Goal: Book appointment/travel/reservation

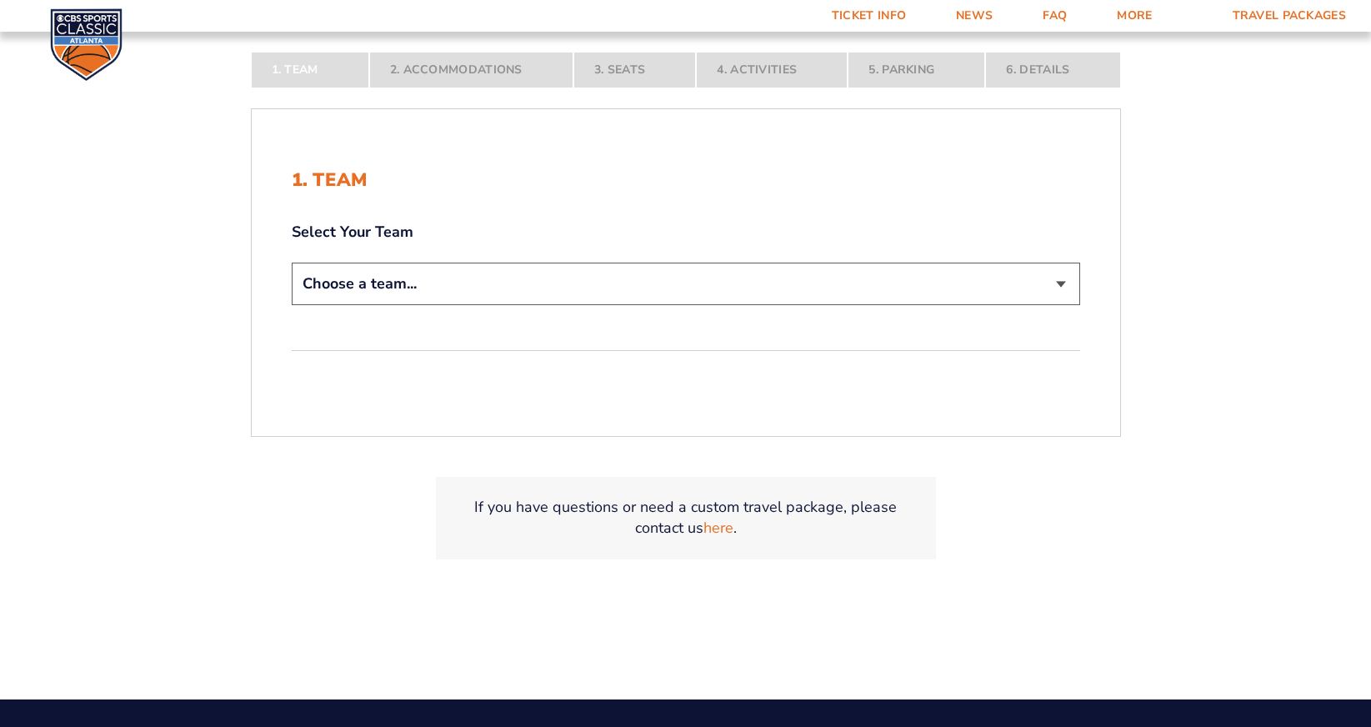
scroll to position [395, 0]
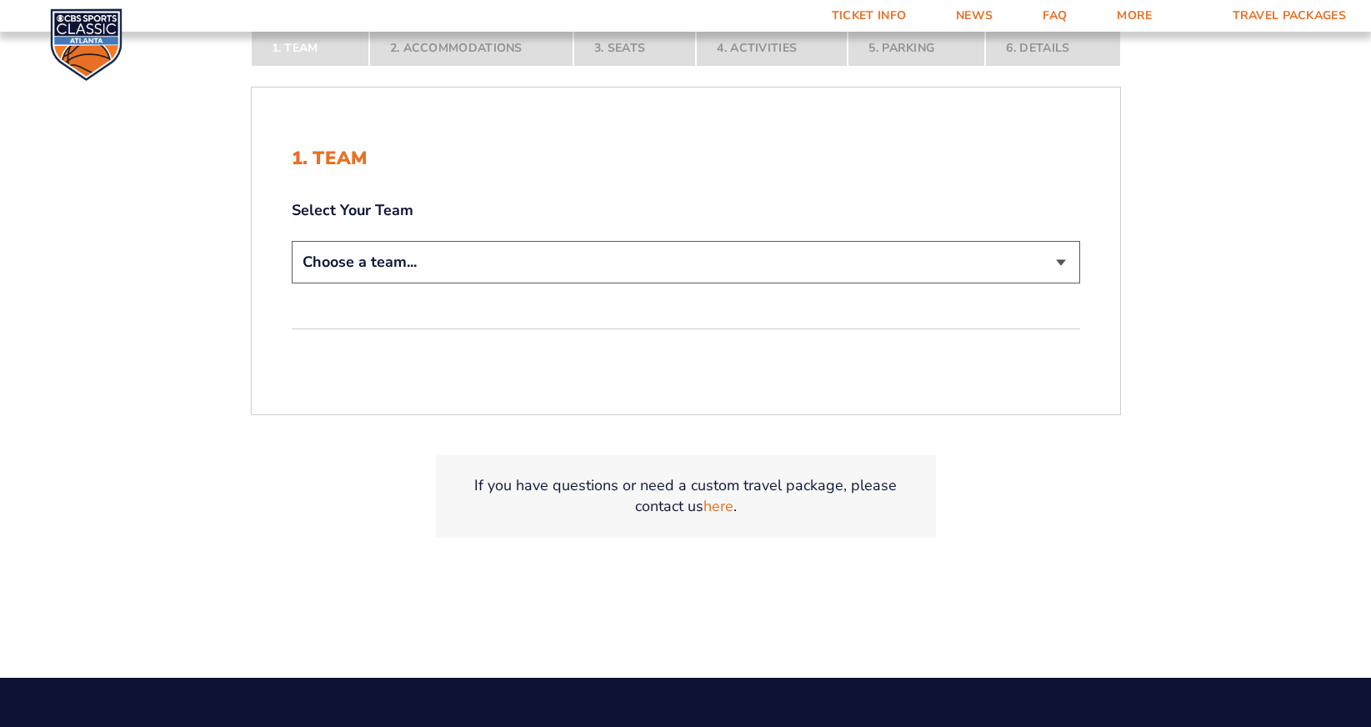
click at [539, 267] on select "Choose a team... [US_STATE] Wildcats [US_STATE] State Buckeyes [US_STATE] Tar H…" at bounding box center [686, 262] width 788 height 43
select select "12956"
click at [292, 241] on select "Choose a team... [US_STATE] Wildcats [US_STATE] State Buckeyes [US_STATE] Tar H…" at bounding box center [686, 262] width 788 height 43
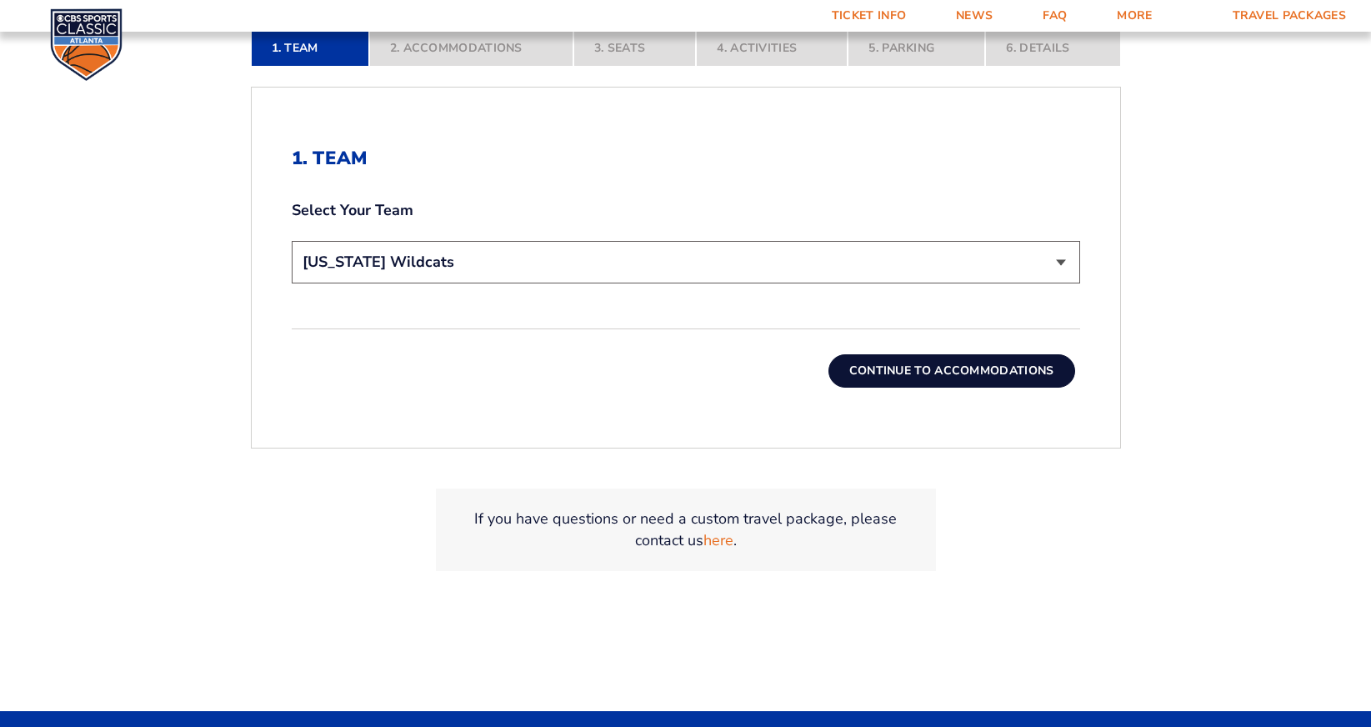
click at [994, 385] on button "Continue To Accommodations" at bounding box center [951, 370] width 247 height 33
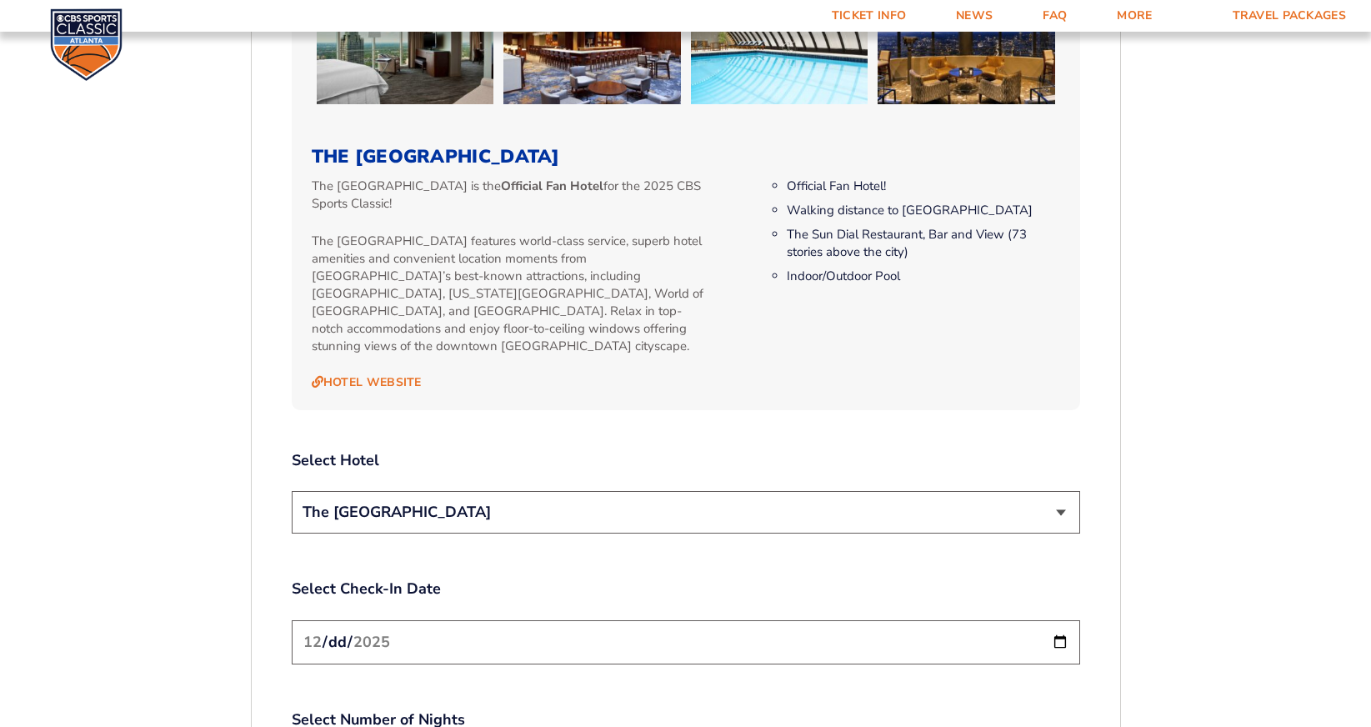
scroll to position [1689, 0]
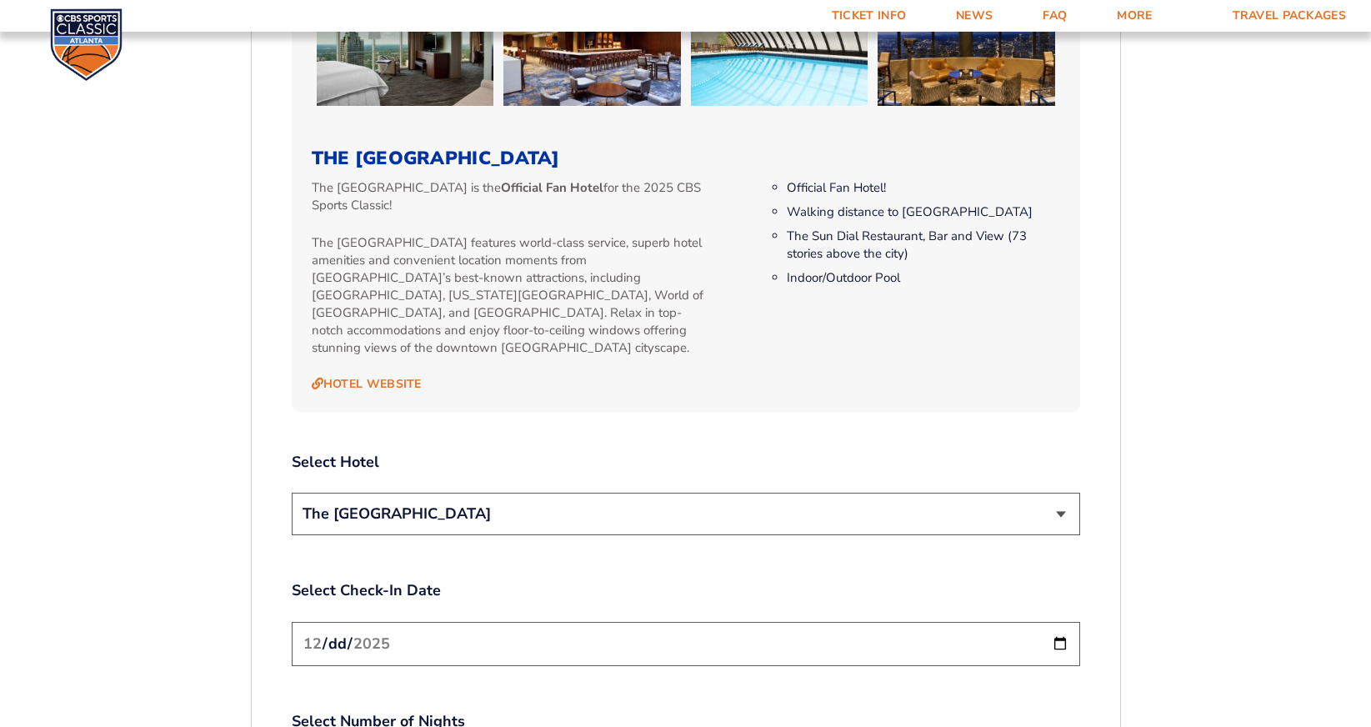
click at [685, 493] on select "The [GEOGRAPHIC_DATA]" at bounding box center [686, 514] width 788 height 43
click at [292, 493] on select "The [GEOGRAPHIC_DATA]" at bounding box center [686, 514] width 788 height 43
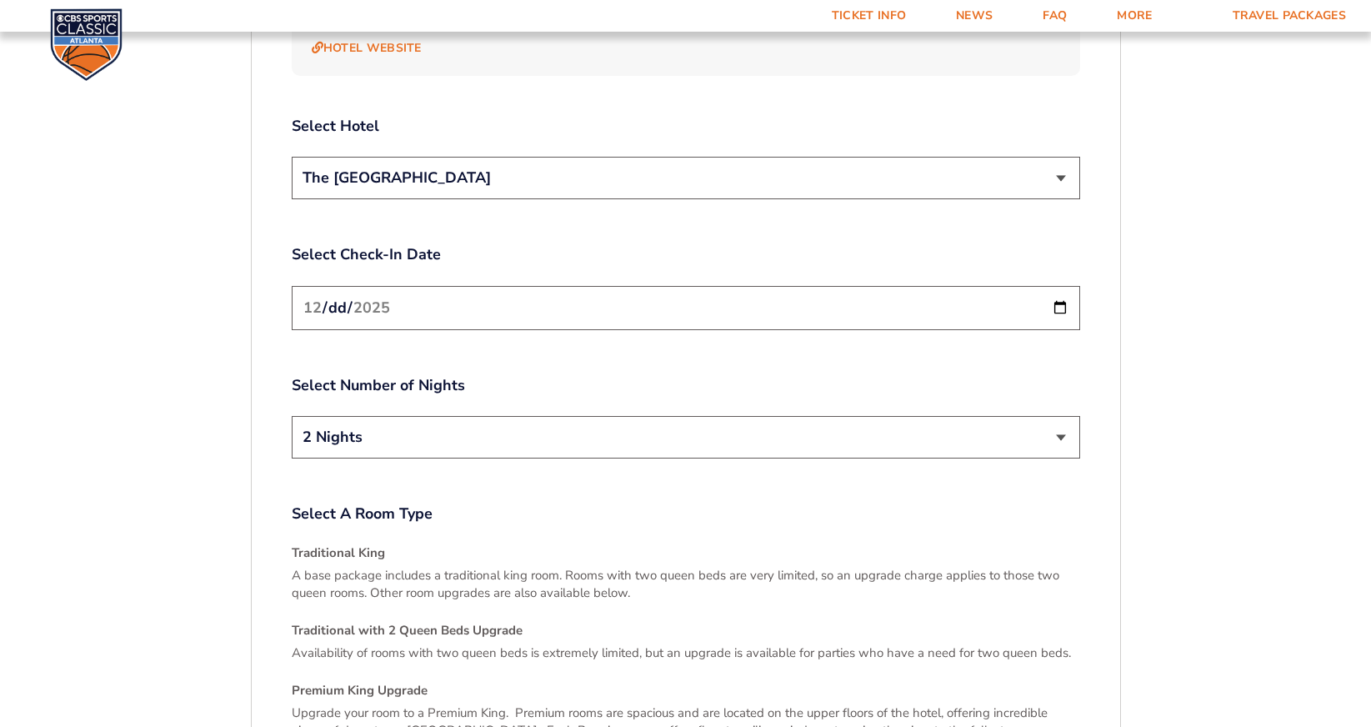
scroll to position [2026, 0]
click at [1060, 288] on input "[DATE]" at bounding box center [686, 307] width 788 height 44
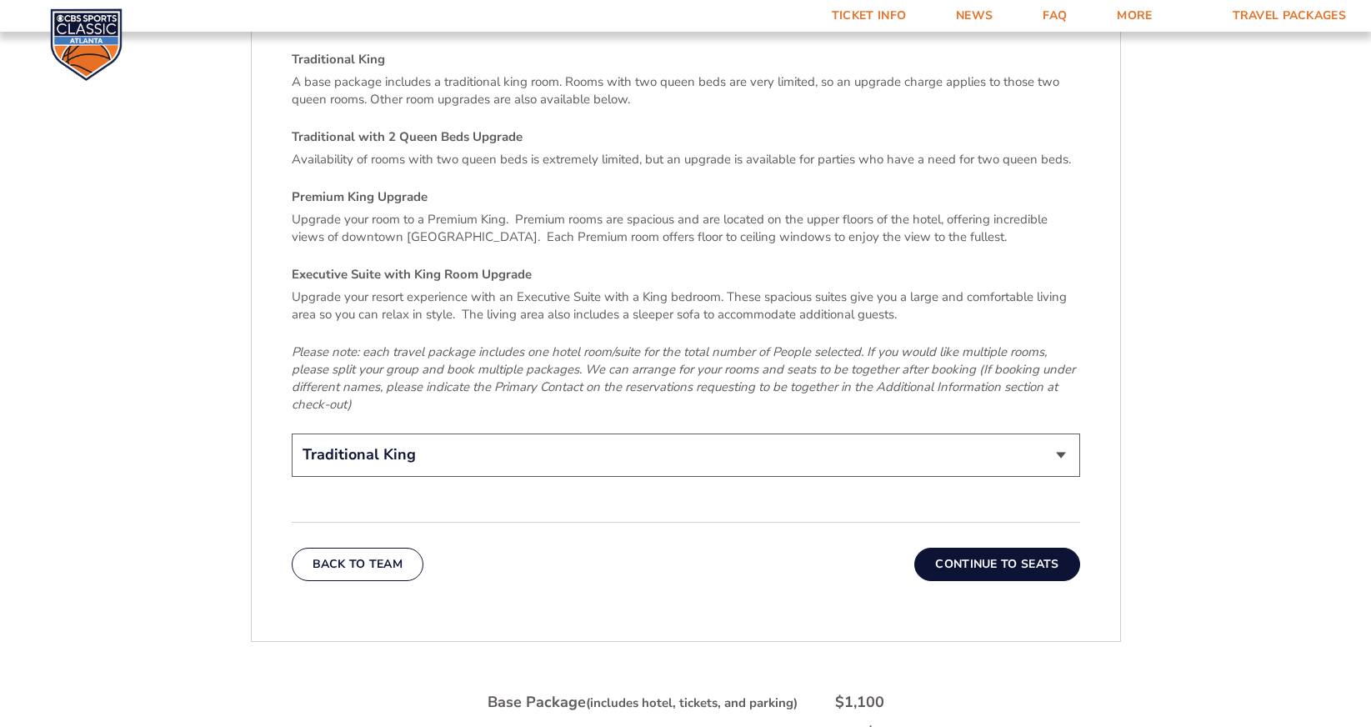
scroll to position [2545, 0]
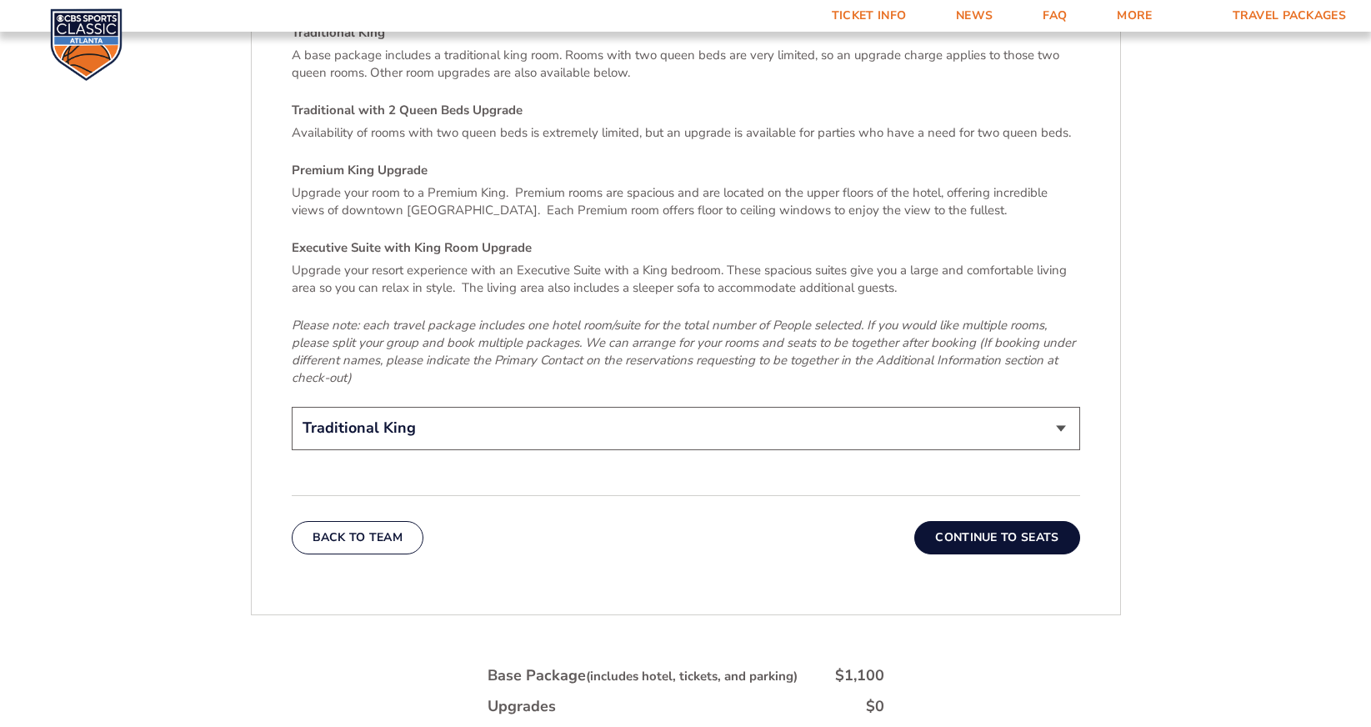
click at [746, 407] on select "Traditional King Traditional with 2 Queen Beds Upgrade (+$45 per night) Premium…" at bounding box center [686, 428] width 788 height 43
select select "Traditional with 2 Queen Beds Upgrade"
click at [292, 407] on select "Traditional King Traditional with 2 Queen Beds Upgrade (+$45 per night) Premium…" at bounding box center [686, 428] width 788 height 43
click at [996, 523] on button "Continue To Seats" at bounding box center [996, 537] width 165 height 33
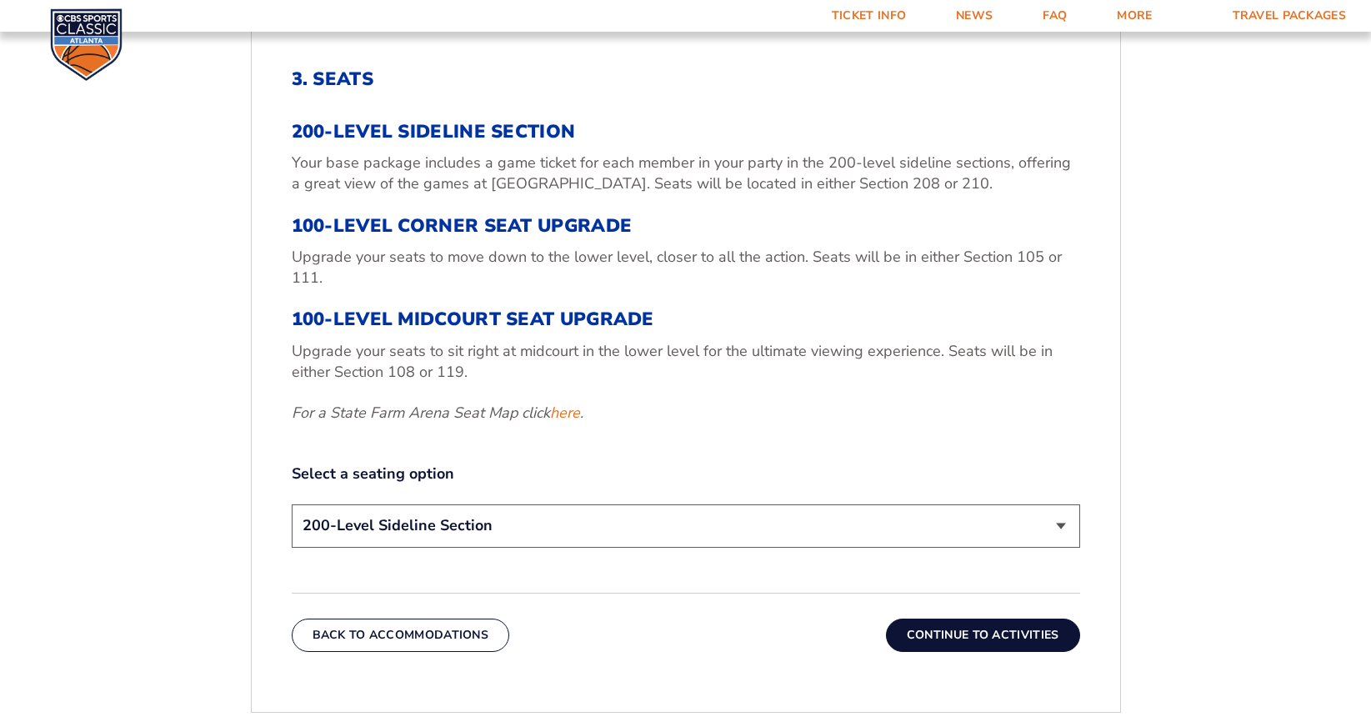
scroll to position [611, 0]
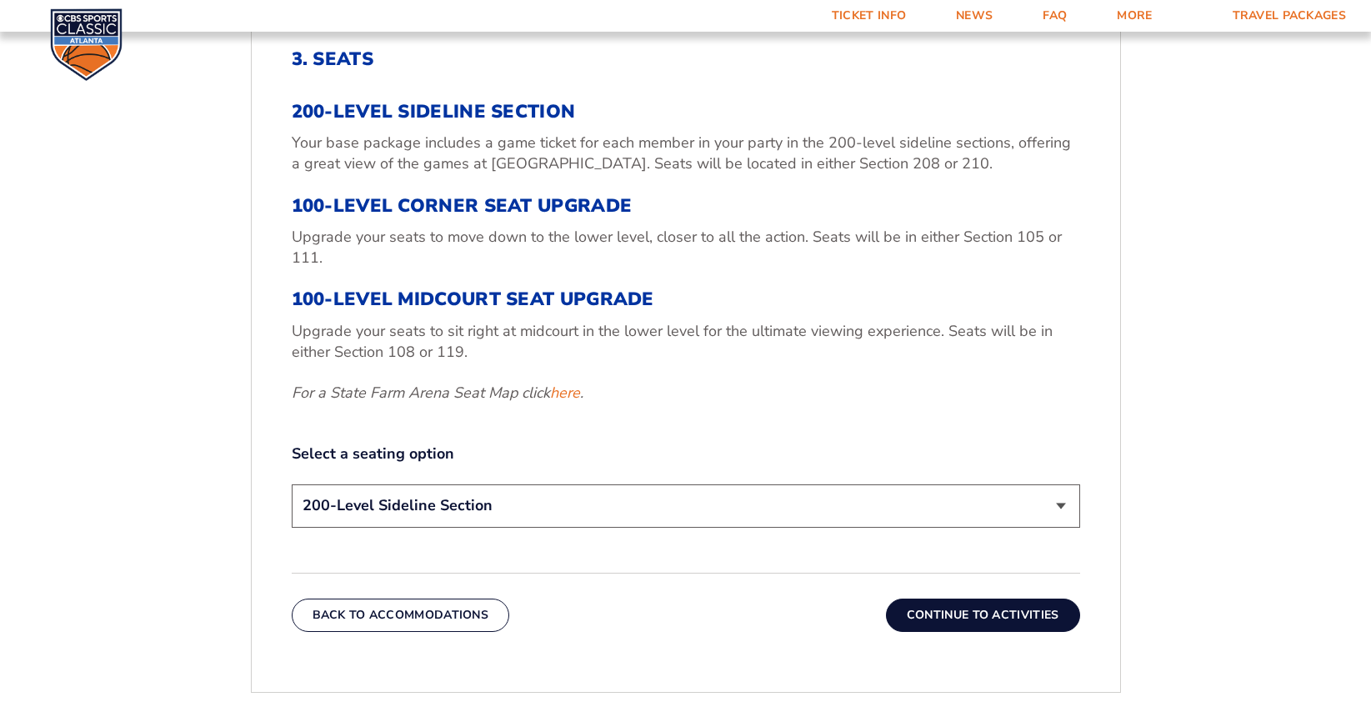
click at [596, 511] on select "200-Level Sideline Section 100-Level Corner Seat Upgrade (+$120 per person) 100…" at bounding box center [686, 505] width 788 height 43
select select "100-Level Corner Seat Upgrade"
click at [292, 484] on select "200-Level Sideline Section 100-Level Corner Seat Upgrade (+$120 per person) 100…" at bounding box center [686, 505] width 788 height 43
click at [999, 618] on button "Continue To Activities" at bounding box center [983, 614] width 194 height 33
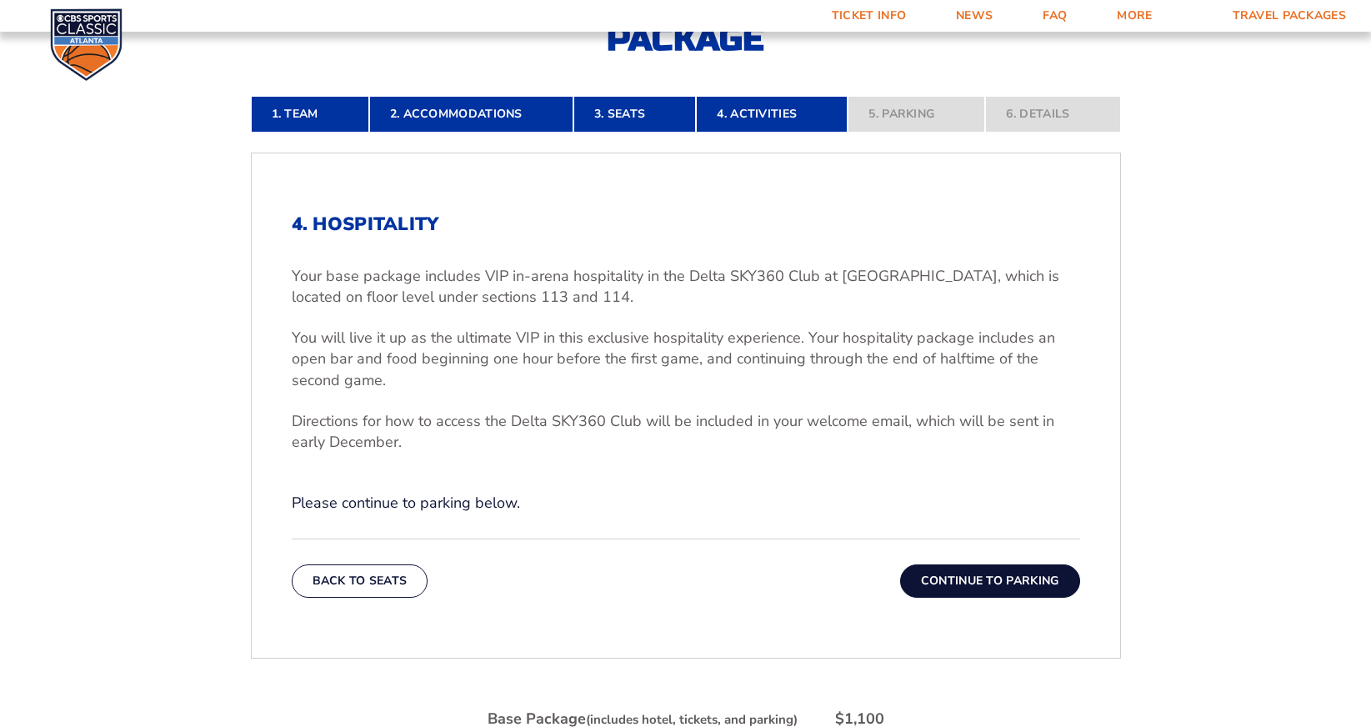
scroll to position [439, 0]
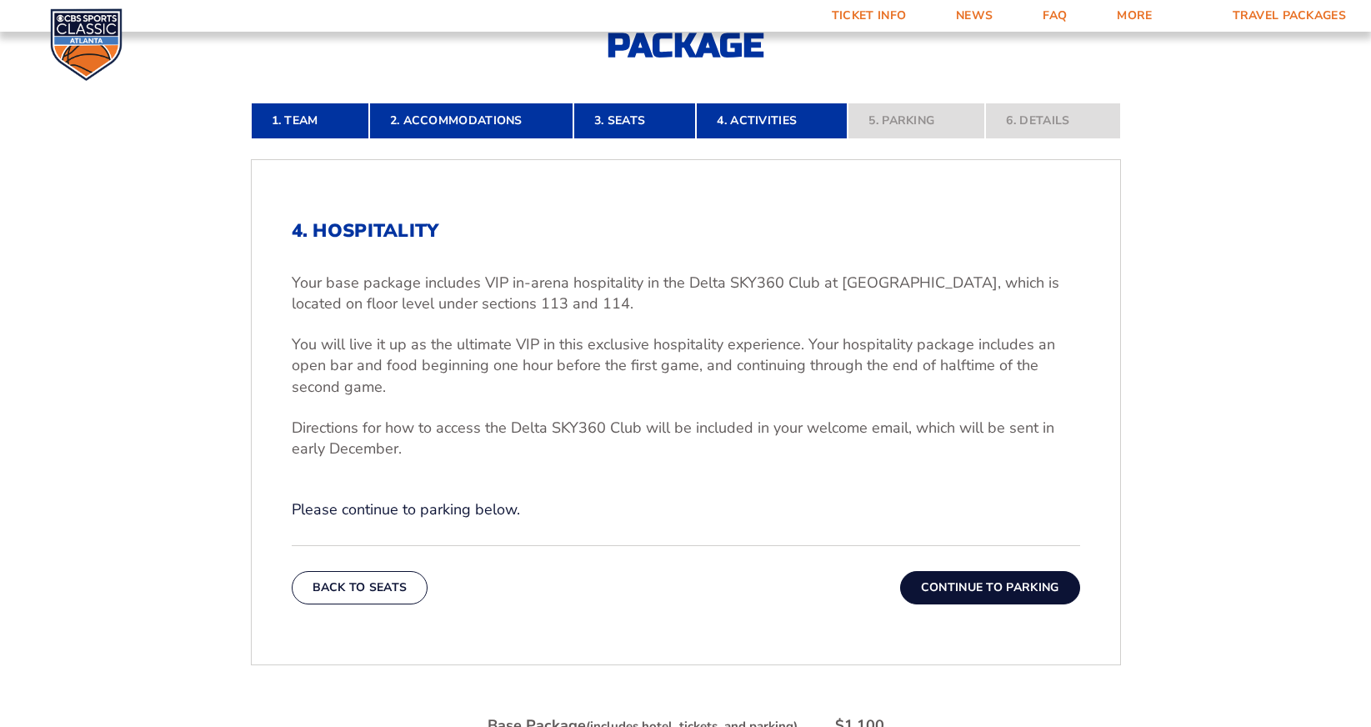
click at [1004, 594] on button "Continue To Parking" at bounding box center [990, 587] width 180 height 33
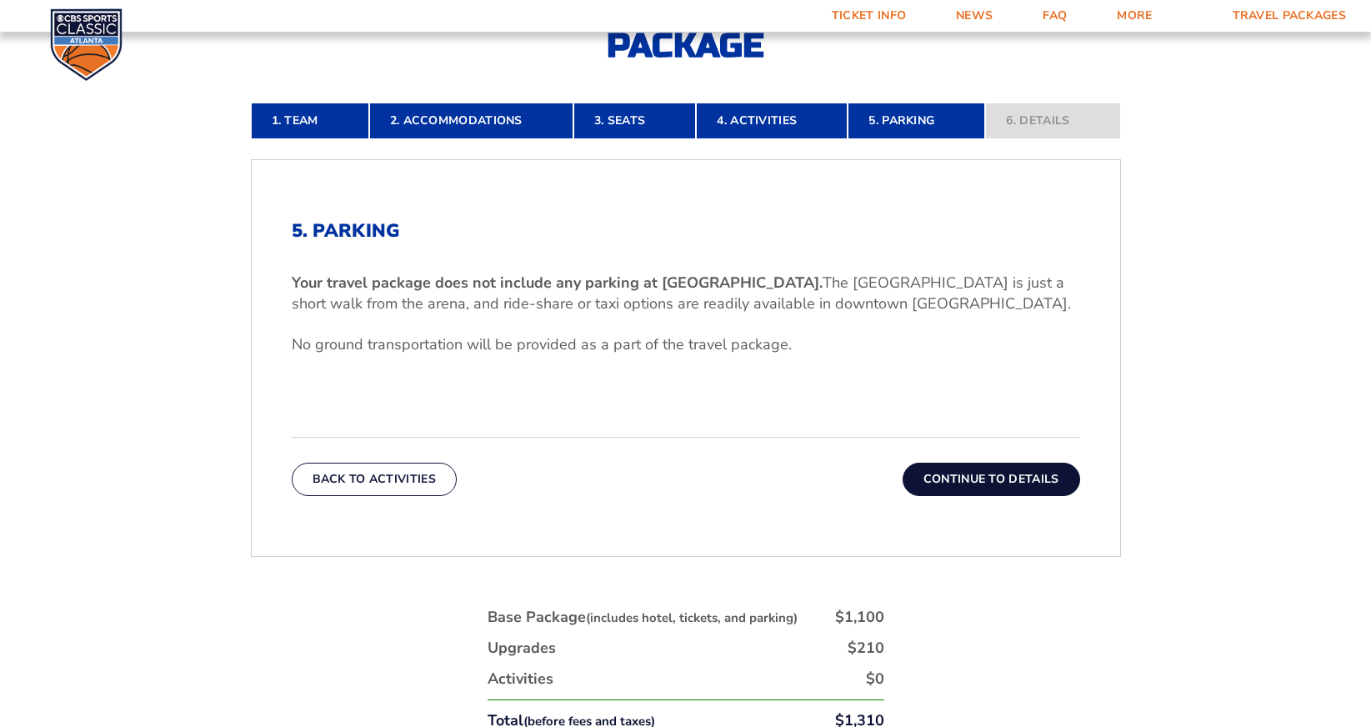
scroll to position [440, 0]
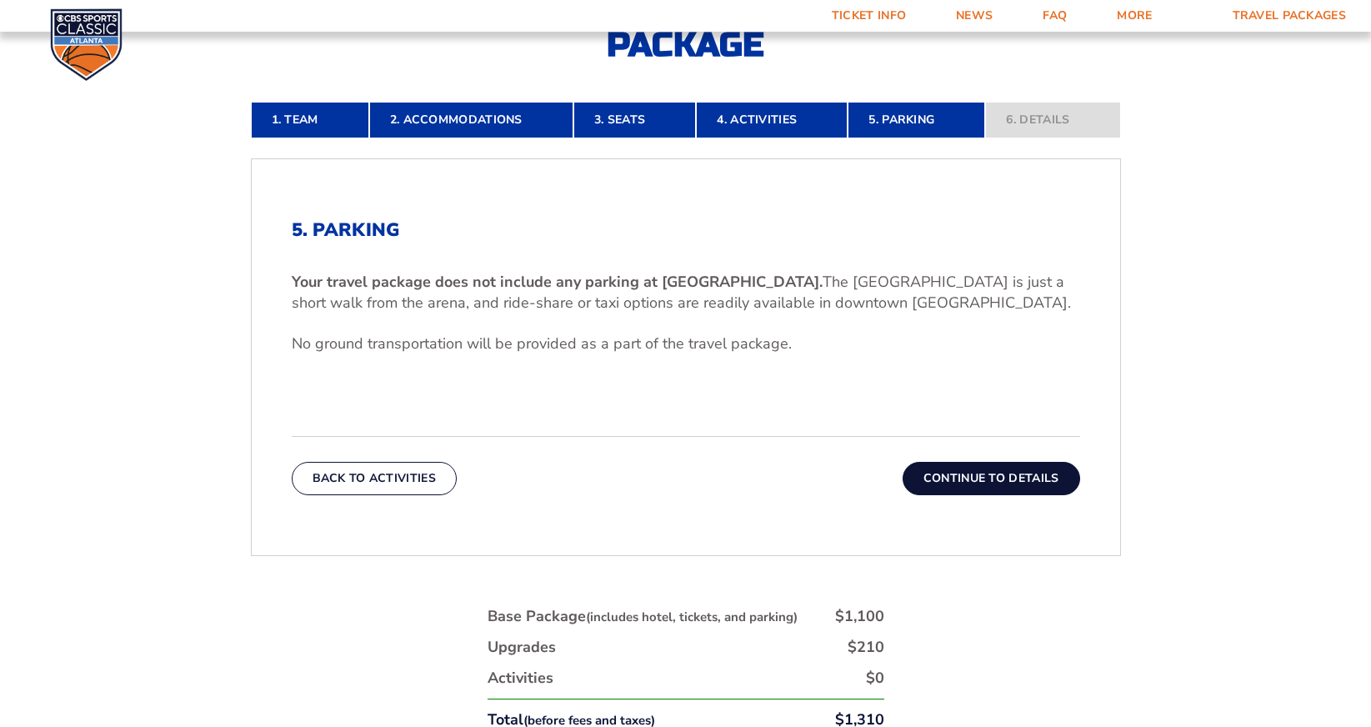
click at [812, 337] on p "No ground transportation will be provided as a part of the travel package." at bounding box center [686, 343] width 788 height 21
click at [978, 478] on button "Continue To Details" at bounding box center [992, 478] width 178 height 33
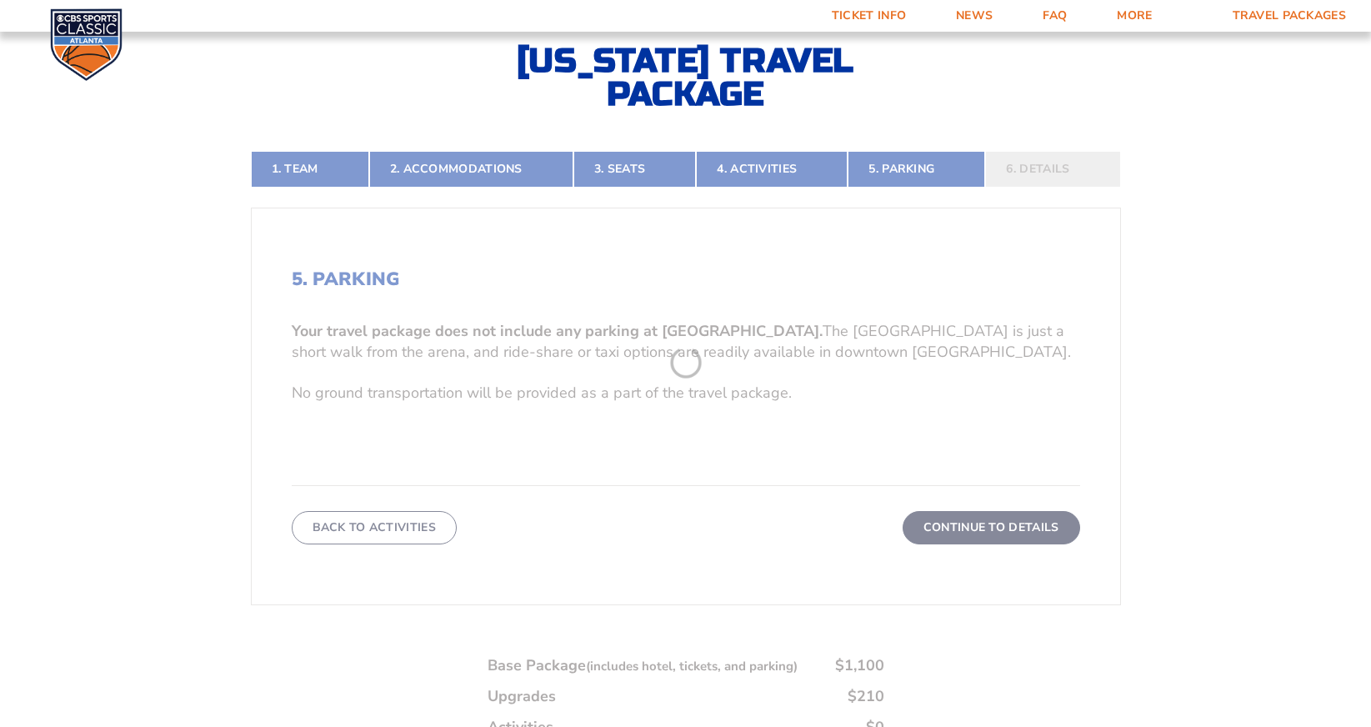
scroll to position [343, 0]
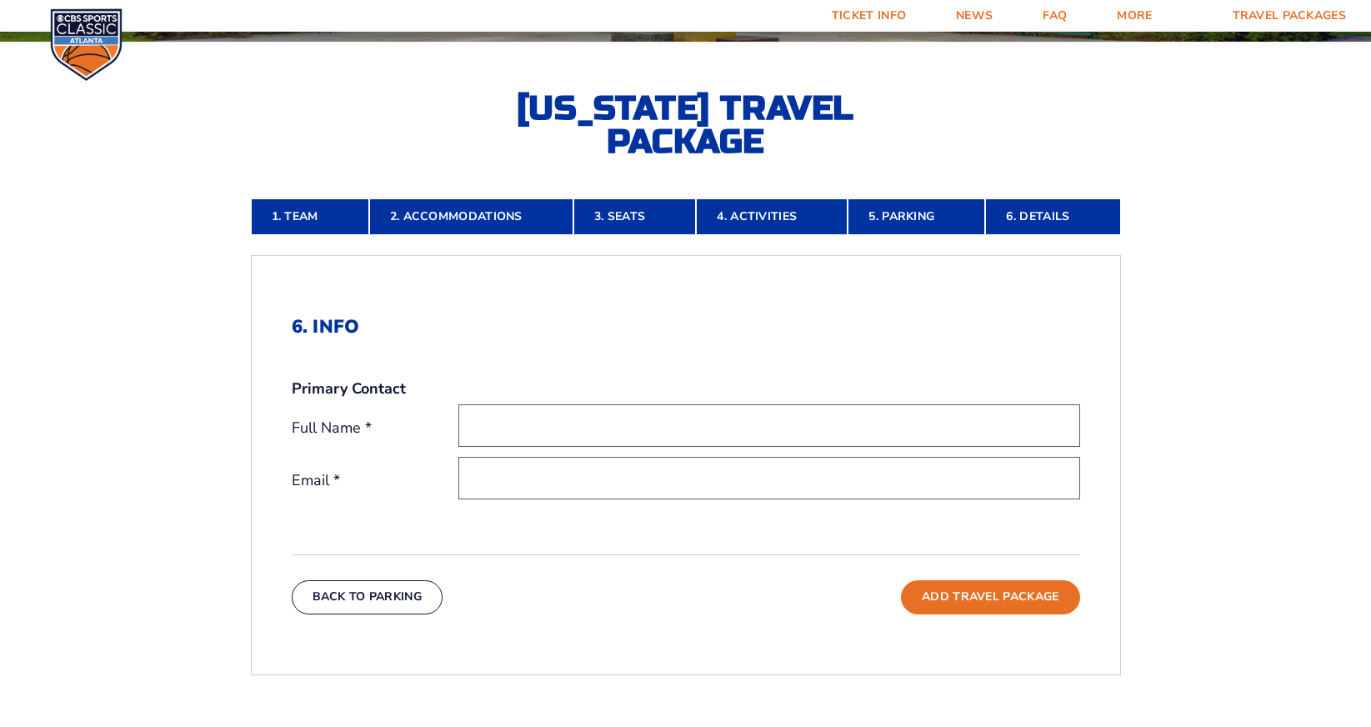
click at [553, 437] on input "text" at bounding box center [769, 425] width 622 height 43
click at [571, 429] on input "text" at bounding box center [769, 425] width 622 height 43
click at [602, 323] on h2 "6. Info" at bounding box center [686, 327] width 788 height 22
click at [1049, 375] on div "6. Info Primary Contact Full Name * This field is required. Email *" at bounding box center [686, 422] width 788 height 213
click at [559, 431] on input "This field is required." at bounding box center [685, 425] width 455 height 43
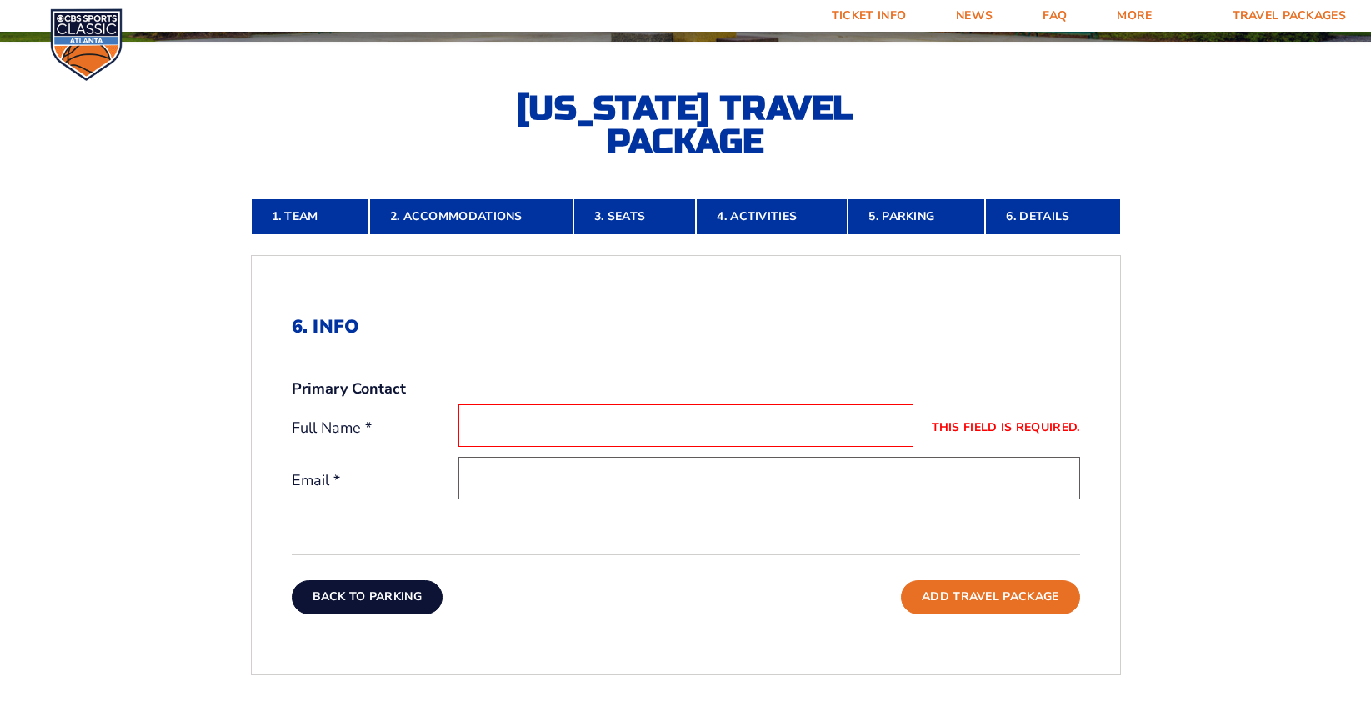
click at [396, 599] on button "Back To Parking" at bounding box center [368, 596] width 152 height 33
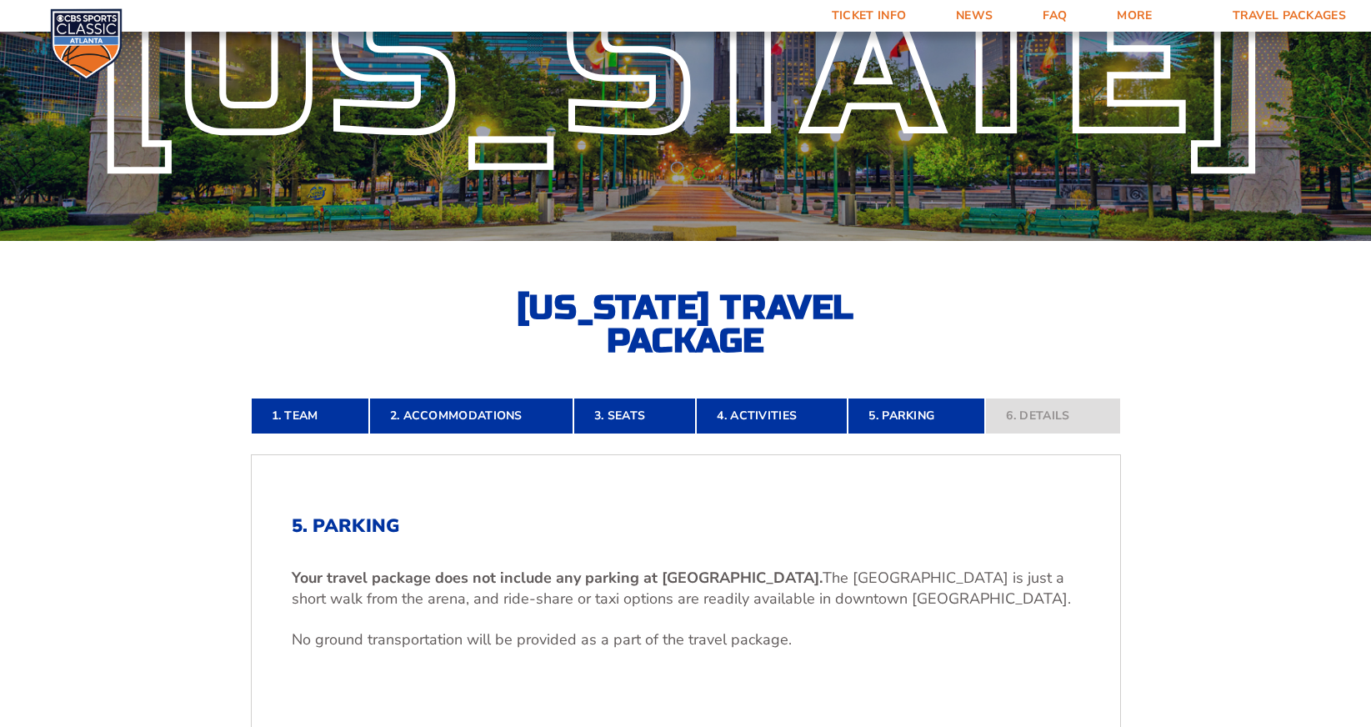
scroll to position [0, 0]
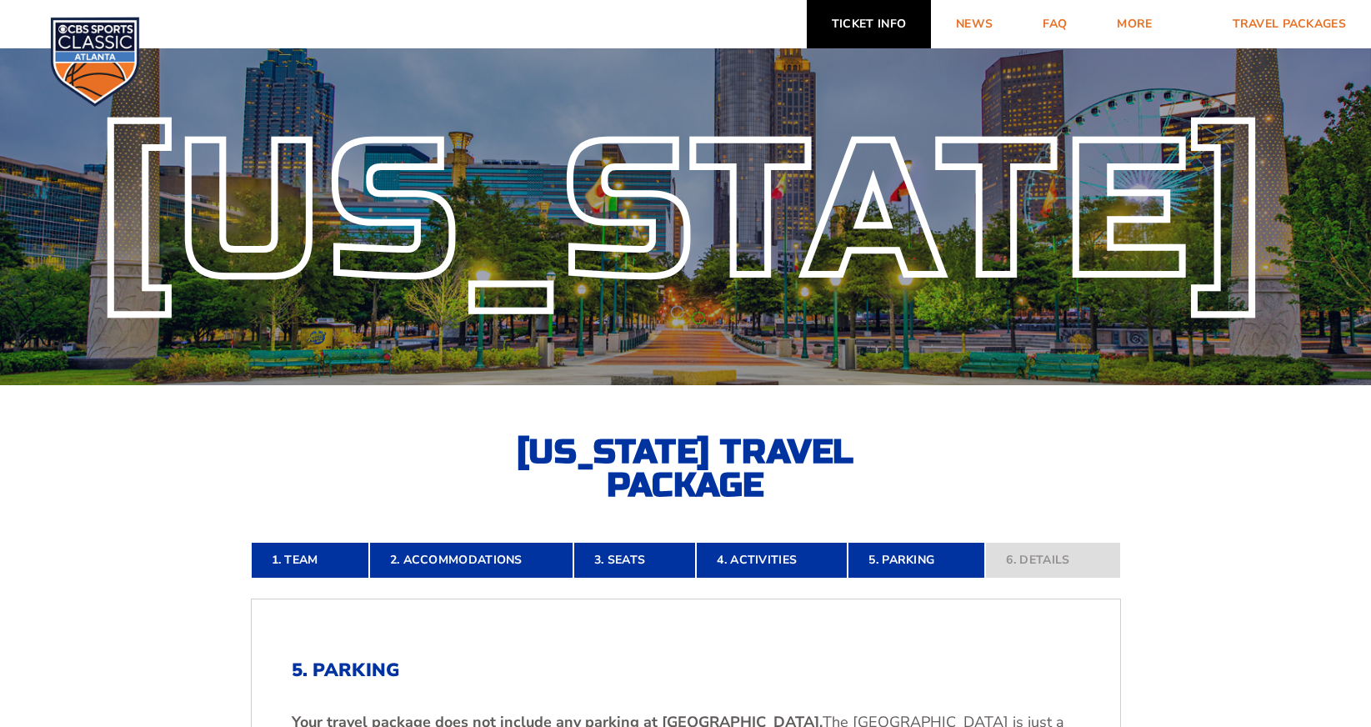
click at [873, 20] on link "Ticket Info" at bounding box center [869, 24] width 124 height 48
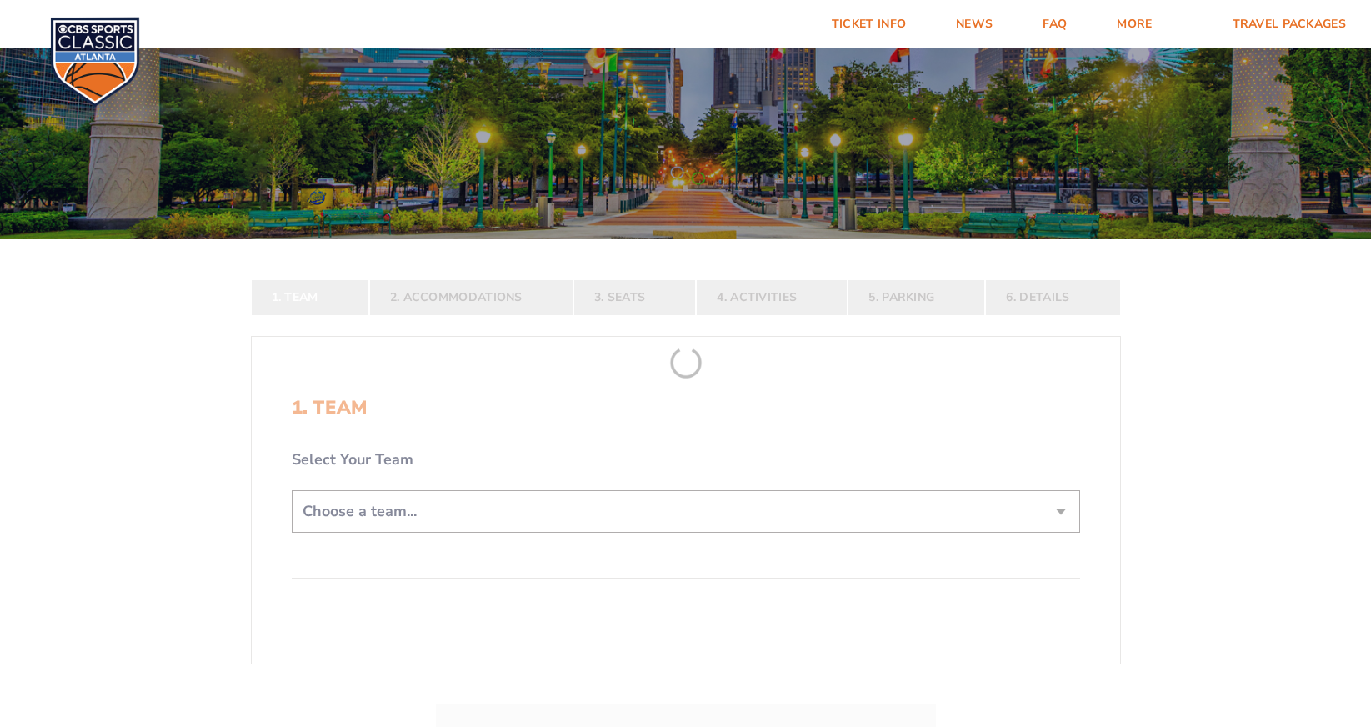
scroll to position [164, 0]
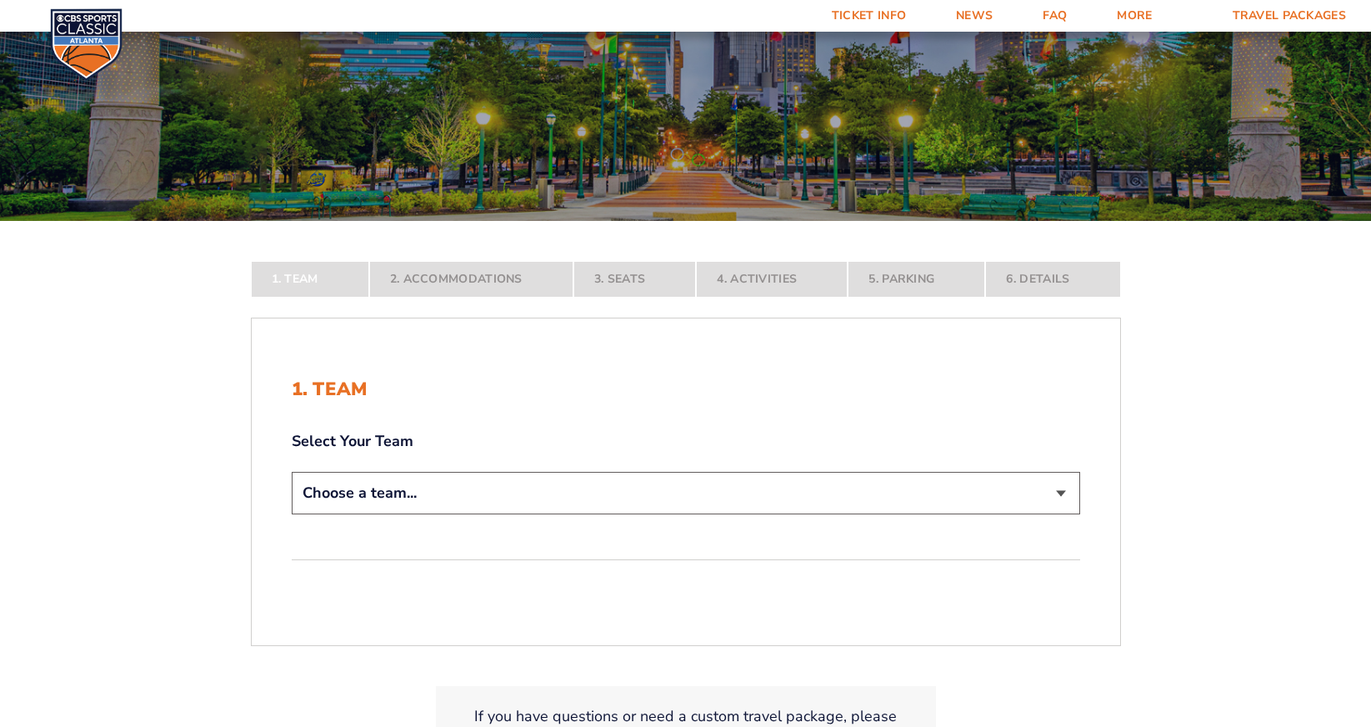
click at [487, 493] on select "Choose a team... [US_STATE] Wildcats [US_STATE] State Buckeyes [US_STATE] Tar H…" at bounding box center [686, 493] width 788 height 43
select select "12956"
click at [292, 514] on select "Choose a team... [US_STATE] Wildcats [US_STATE] State Buckeyes [US_STATE] Tar H…" at bounding box center [686, 493] width 788 height 43
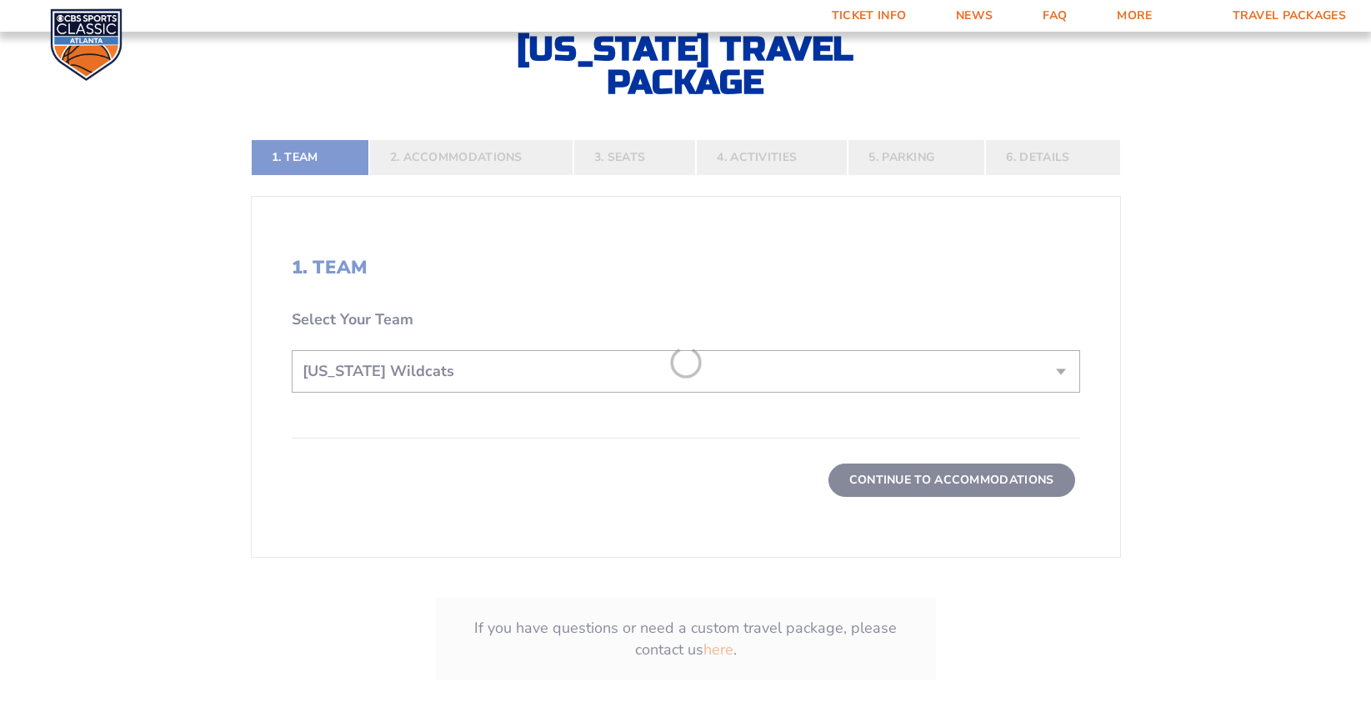
scroll to position [405, 0]
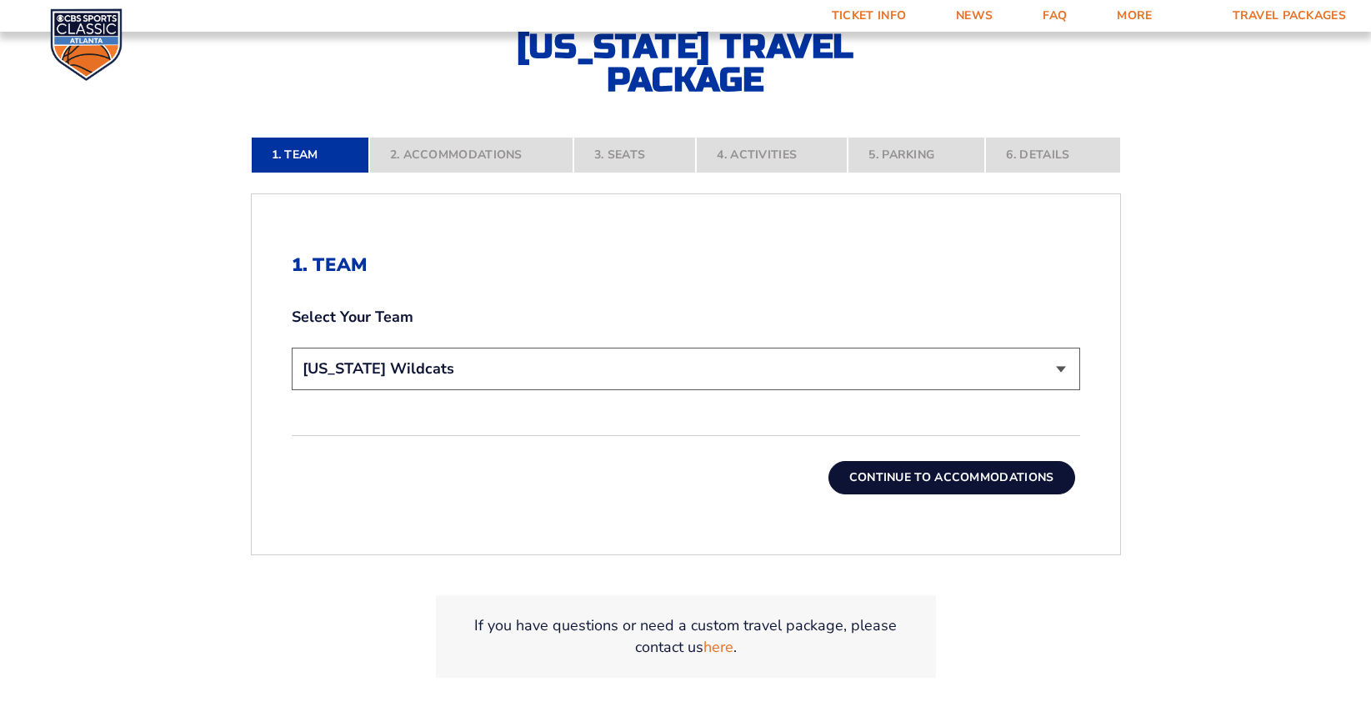
click at [971, 485] on button "Continue To Accommodations" at bounding box center [951, 477] width 247 height 33
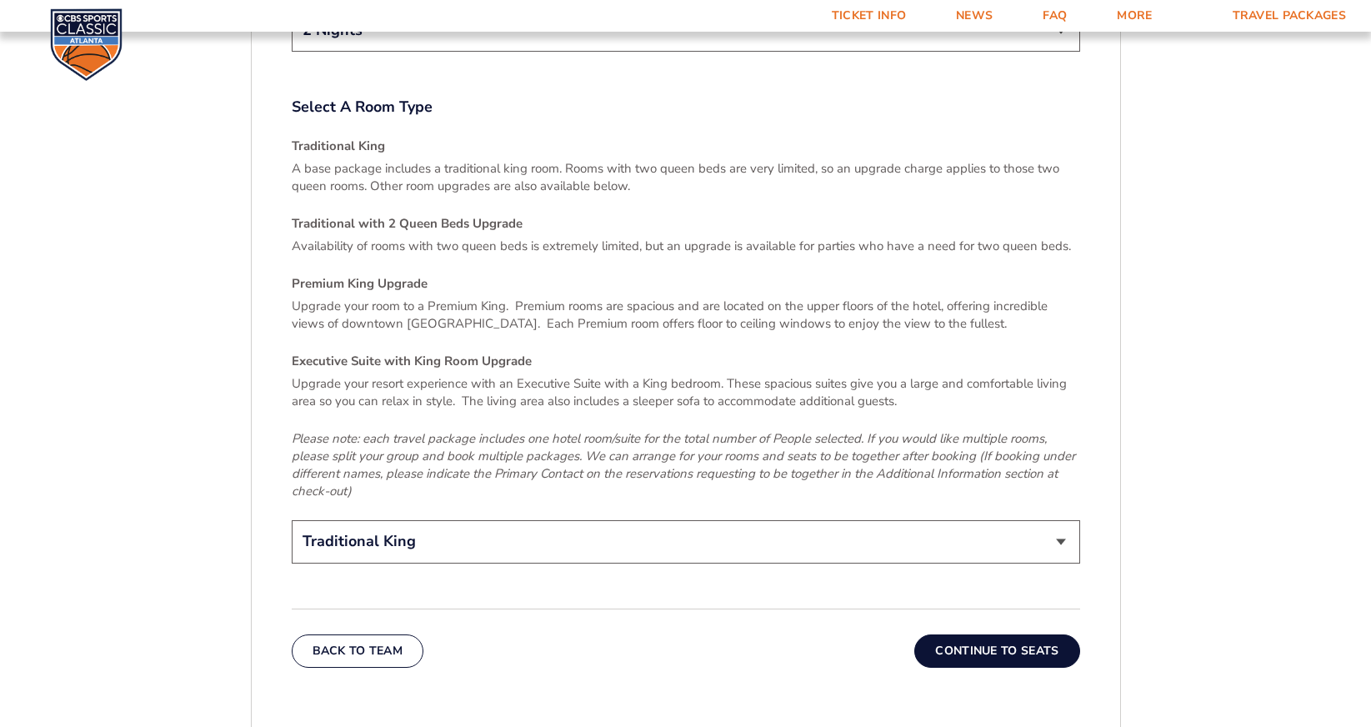
scroll to position [2463, 0]
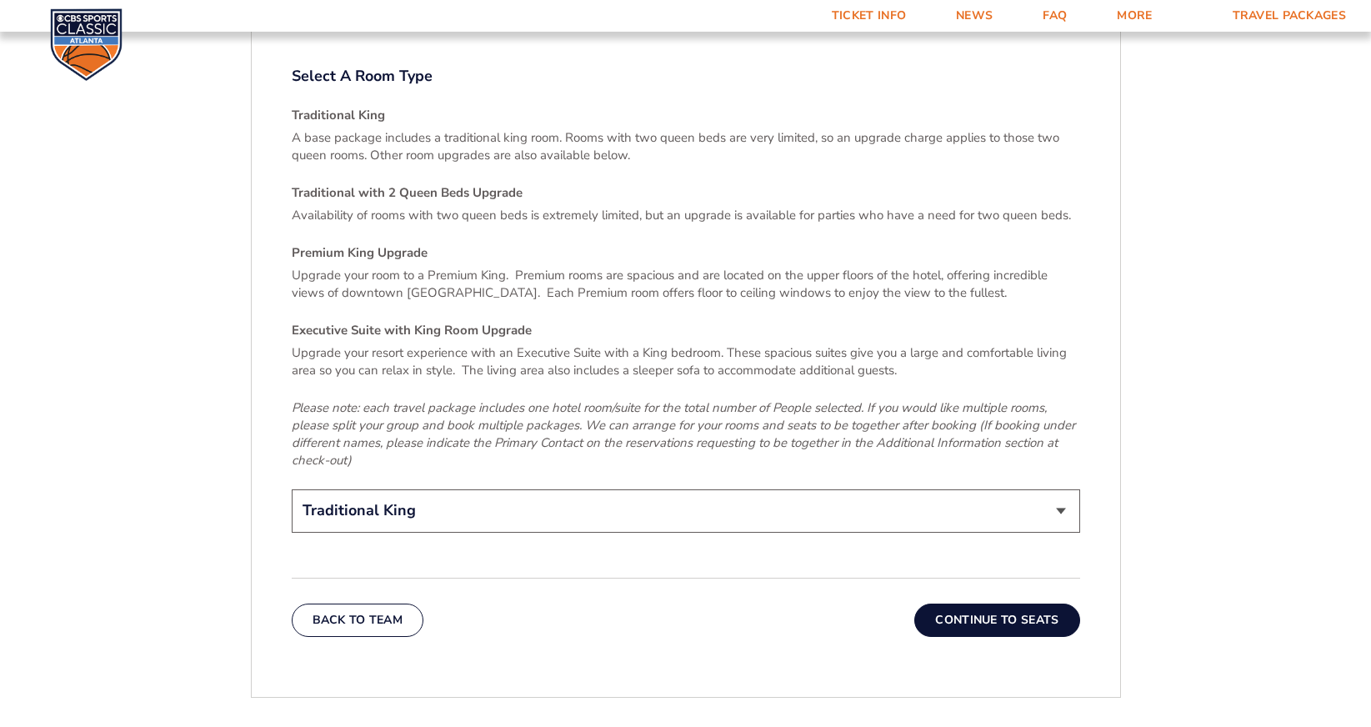
click at [488, 499] on select "Traditional King Traditional with 2 Queen Beds Upgrade (+$45 per night) Premium…" at bounding box center [686, 510] width 788 height 43
select select "Traditional with 2 Queen Beds Upgrade"
click at [292, 489] on select "Traditional King Traditional with 2 Queen Beds Upgrade (+$45 per night) Premium…" at bounding box center [686, 510] width 788 height 43
click at [965, 603] on button "Continue To Seats" at bounding box center [996, 619] width 165 height 33
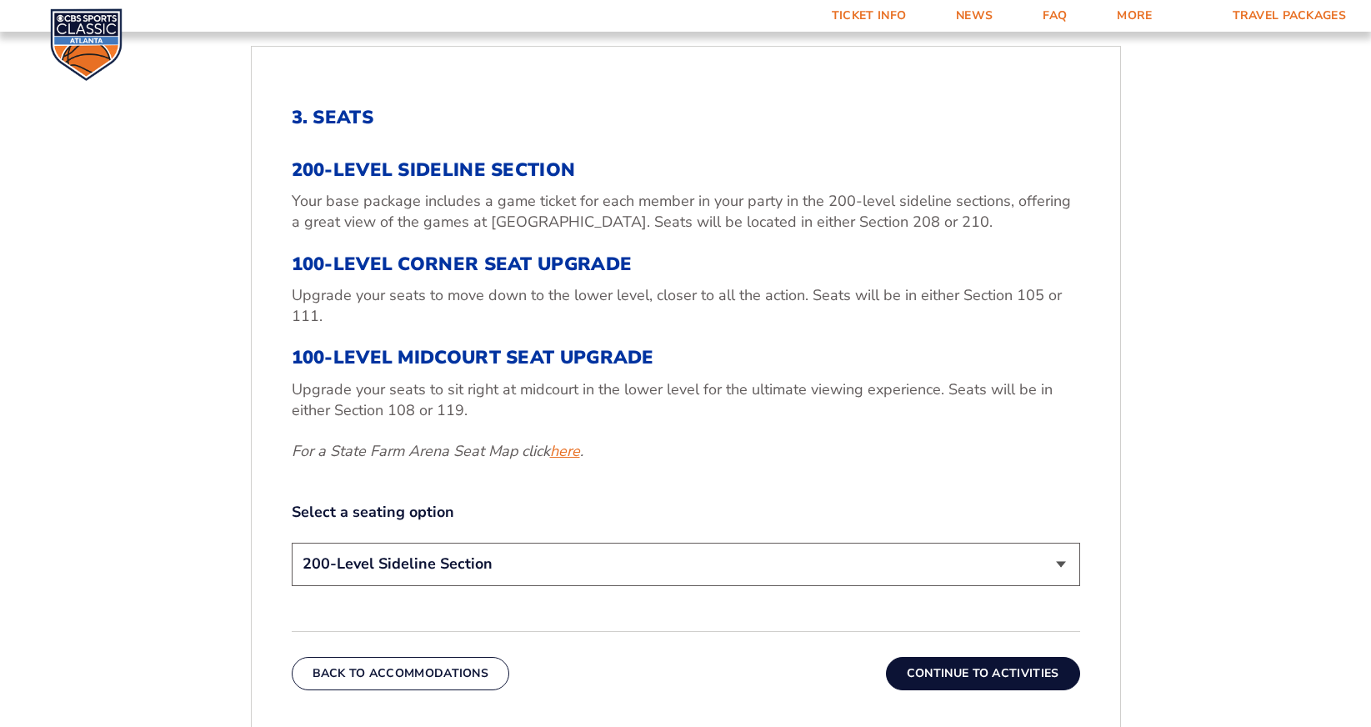
scroll to position [555, 0]
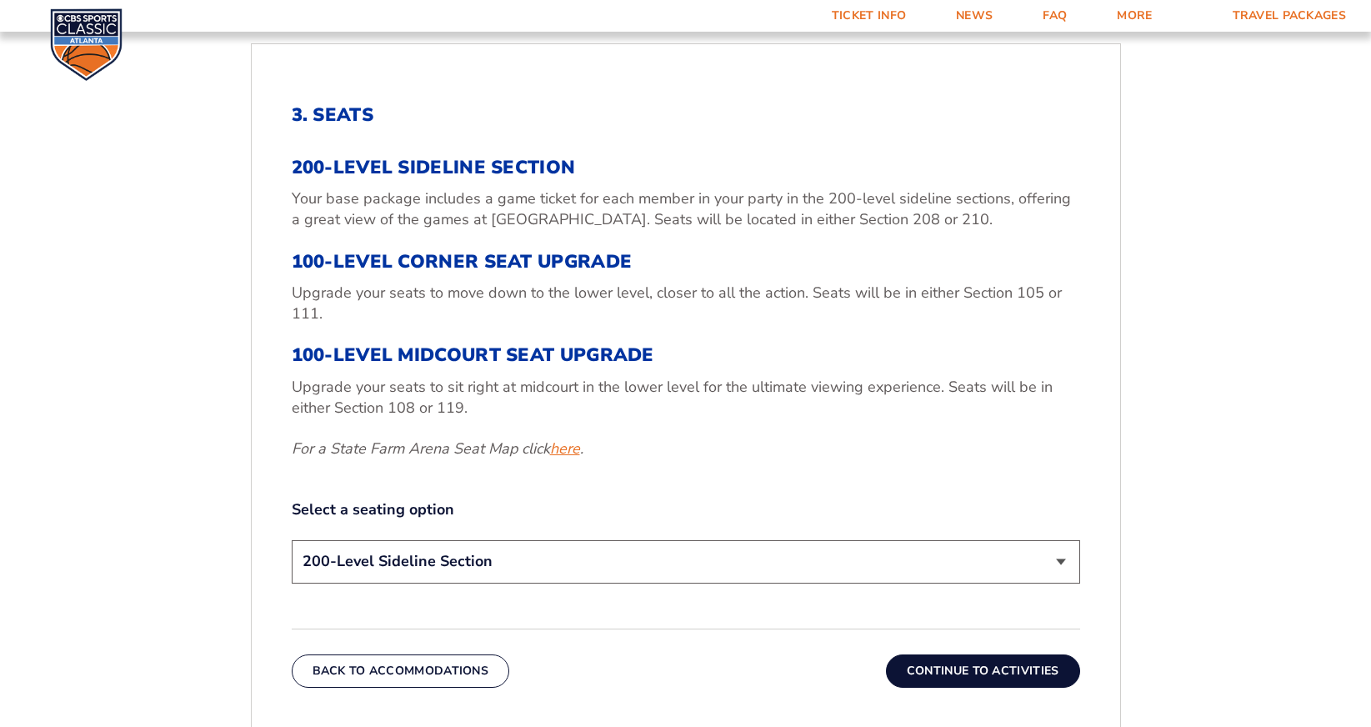
click at [569, 453] on link "here" at bounding box center [565, 448] width 30 height 21
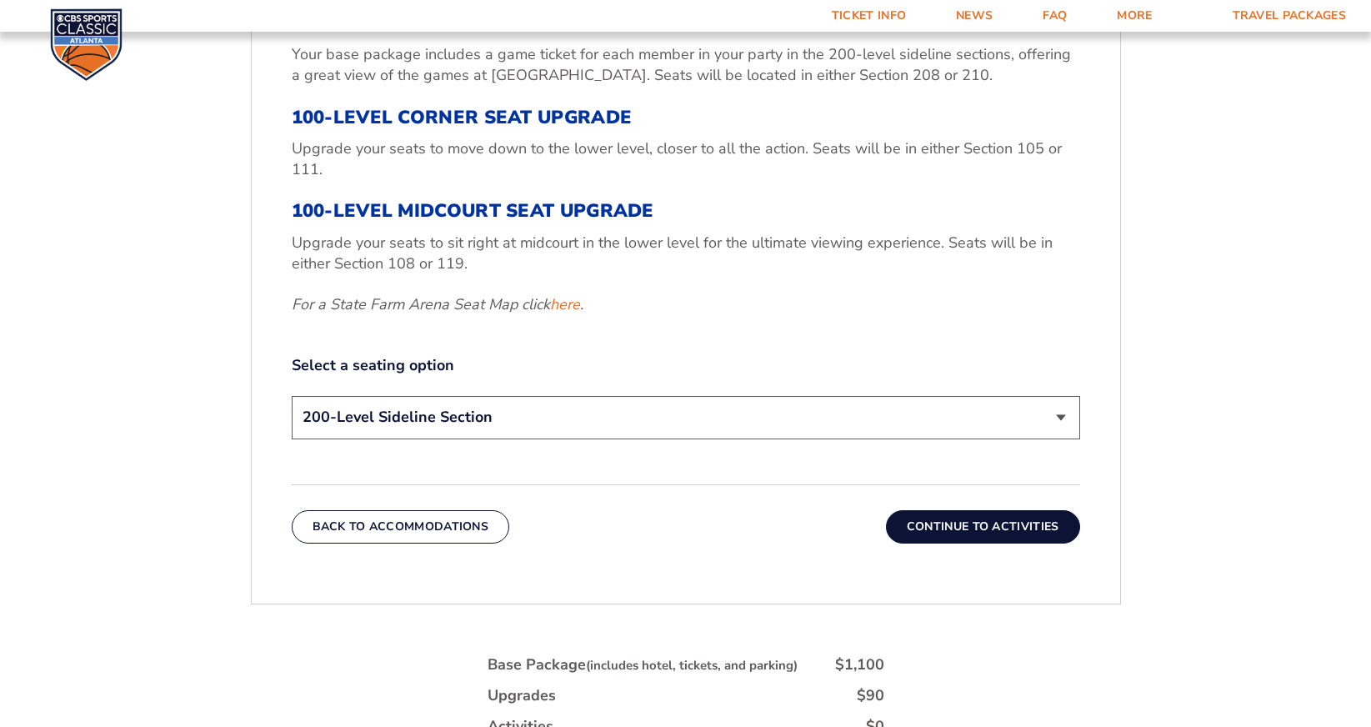
click at [995, 532] on button "Continue To Activities" at bounding box center [983, 526] width 194 height 33
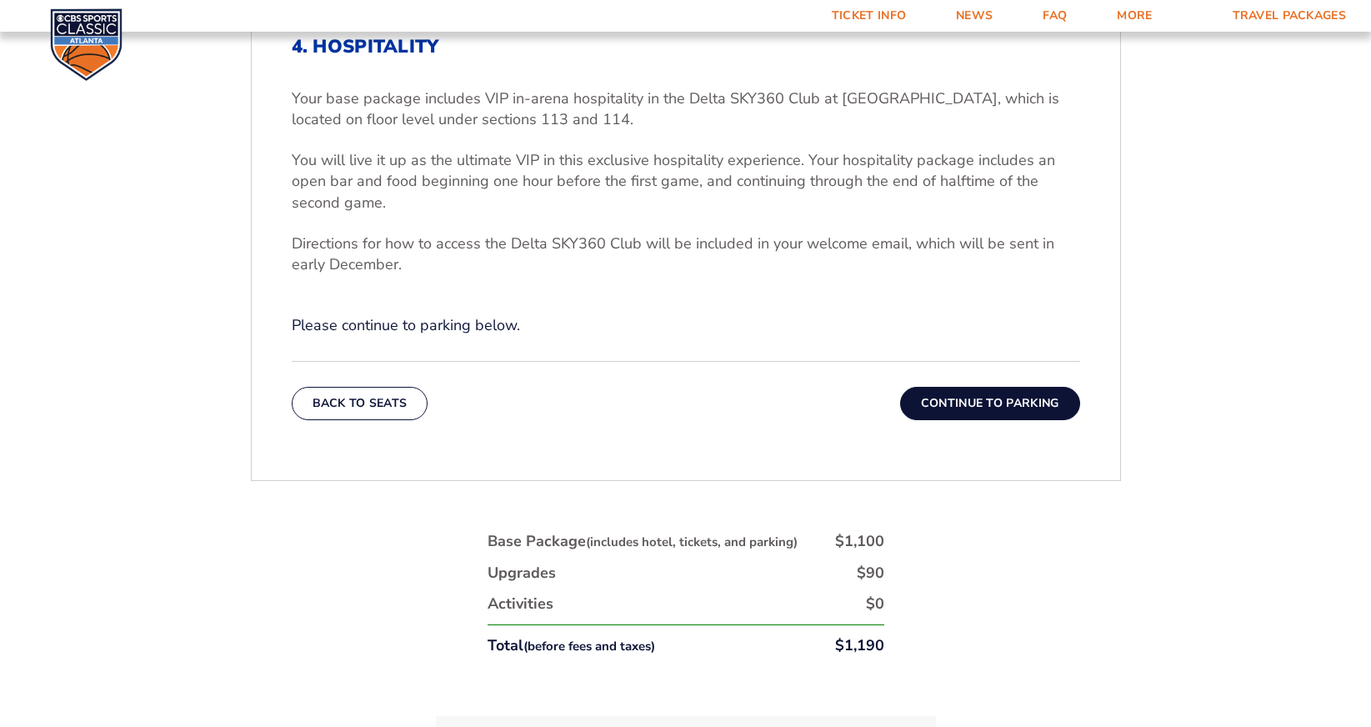
scroll to position [630, 0]
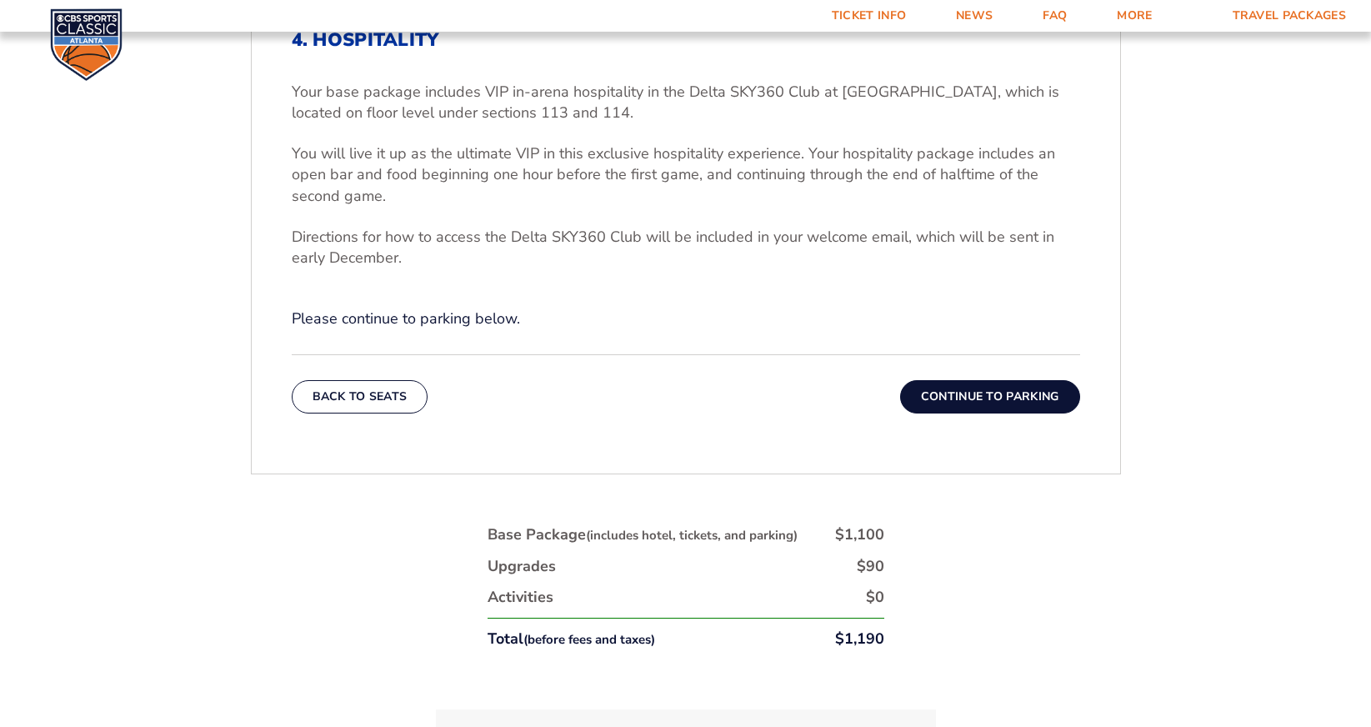
click at [978, 387] on button "Continue To Parking" at bounding box center [990, 396] width 180 height 33
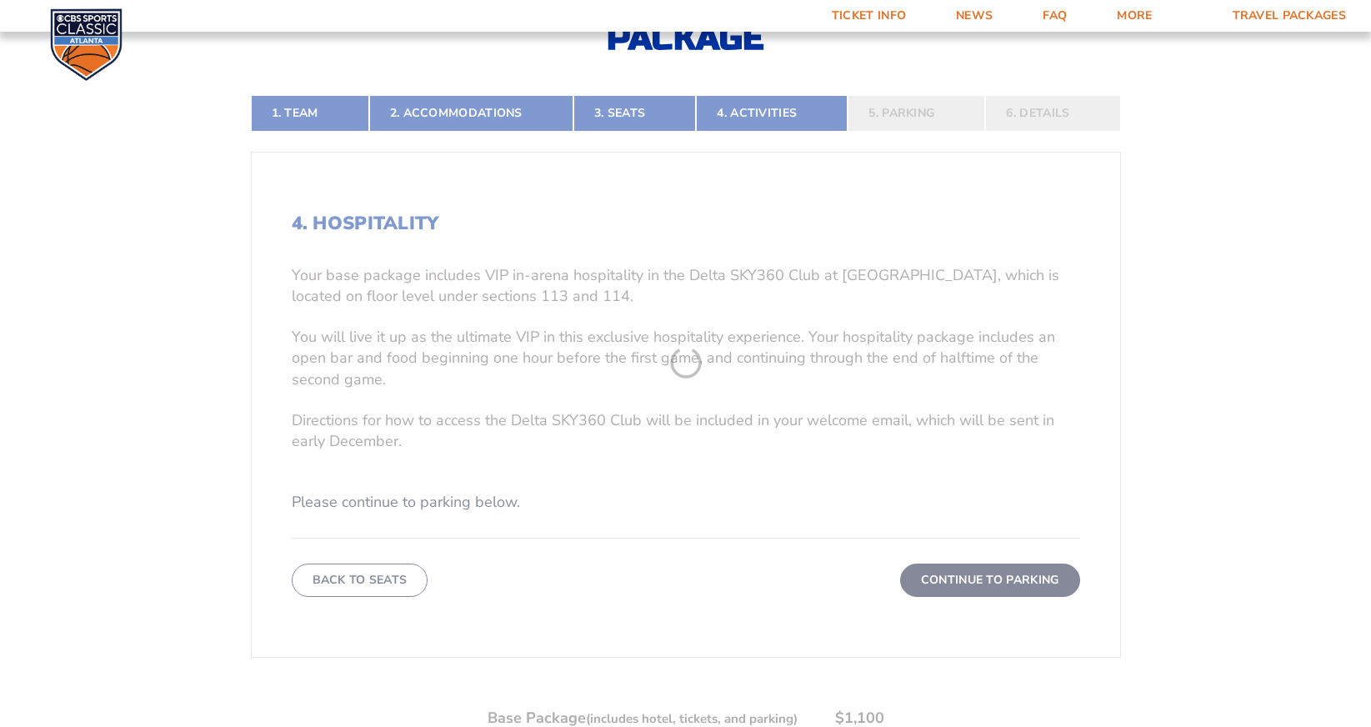
scroll to position [343, 0]
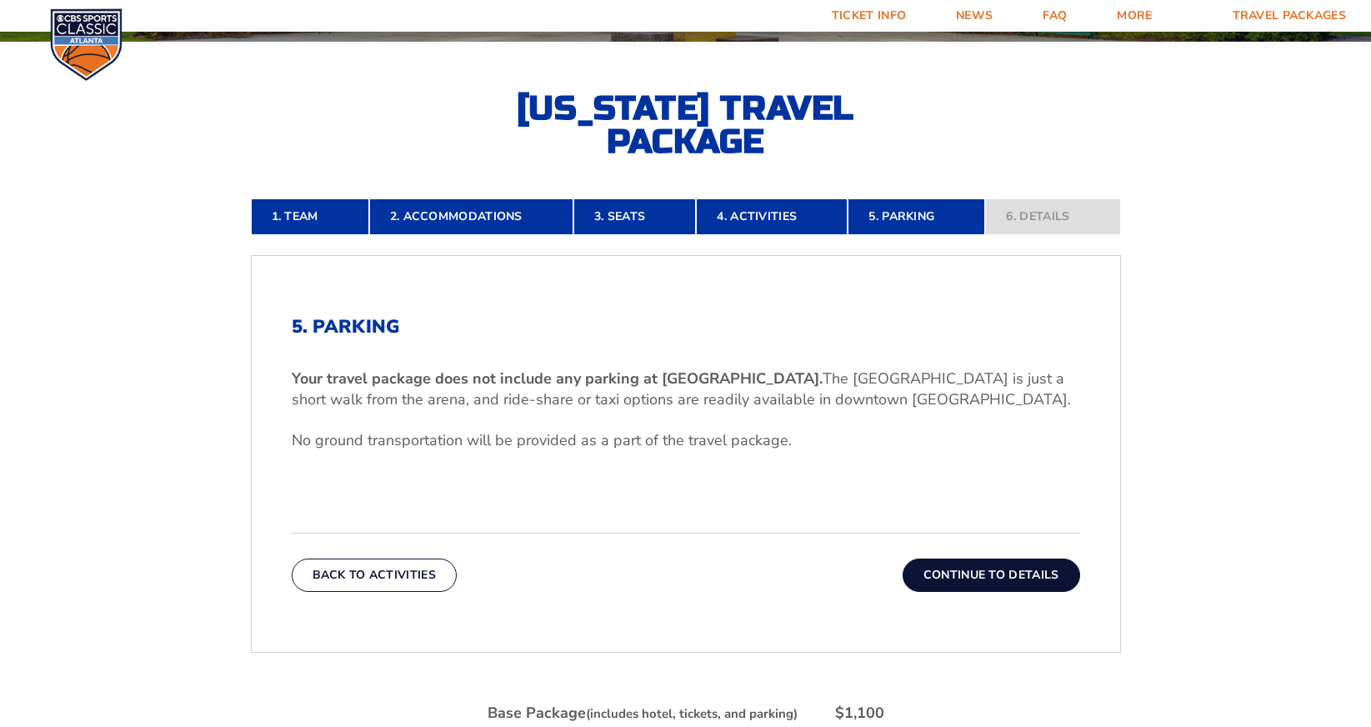
click at [988, 581] on button "Continue To Details" at bounding box center [992, 574] width 178 height 33
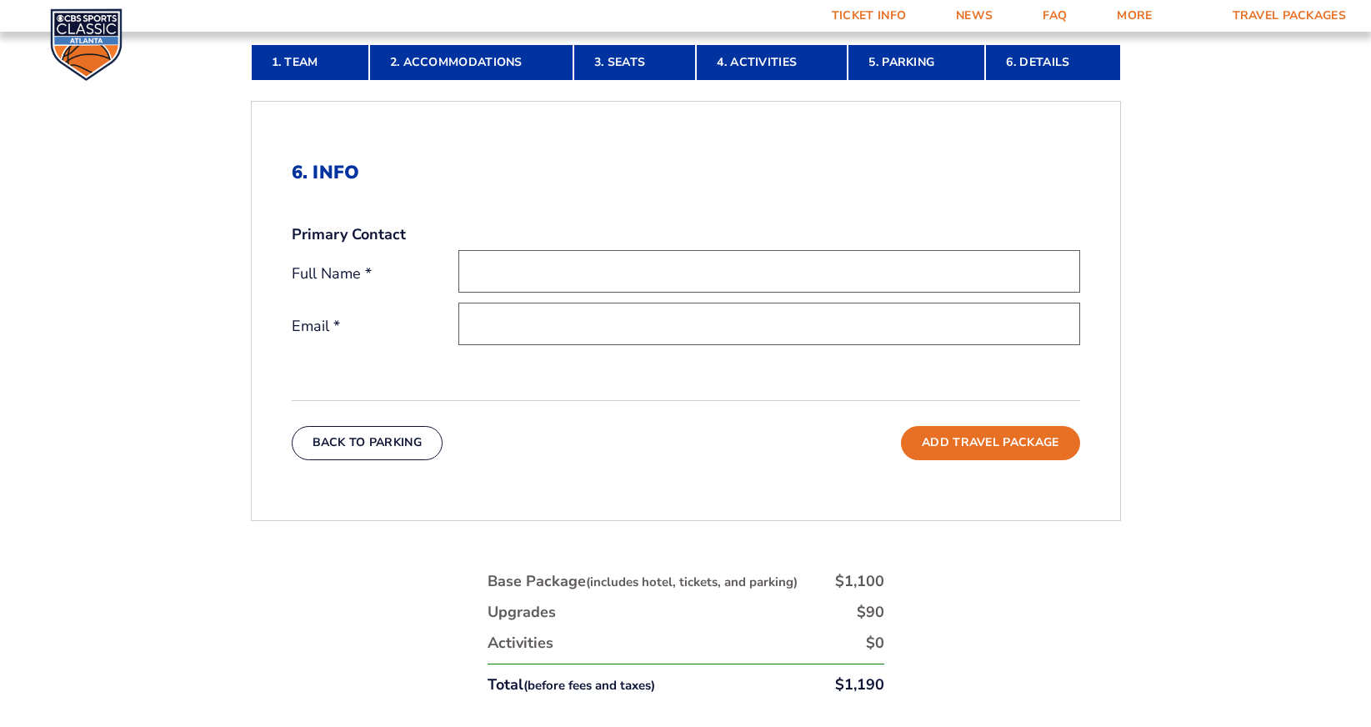
scroll to position [495, 0]
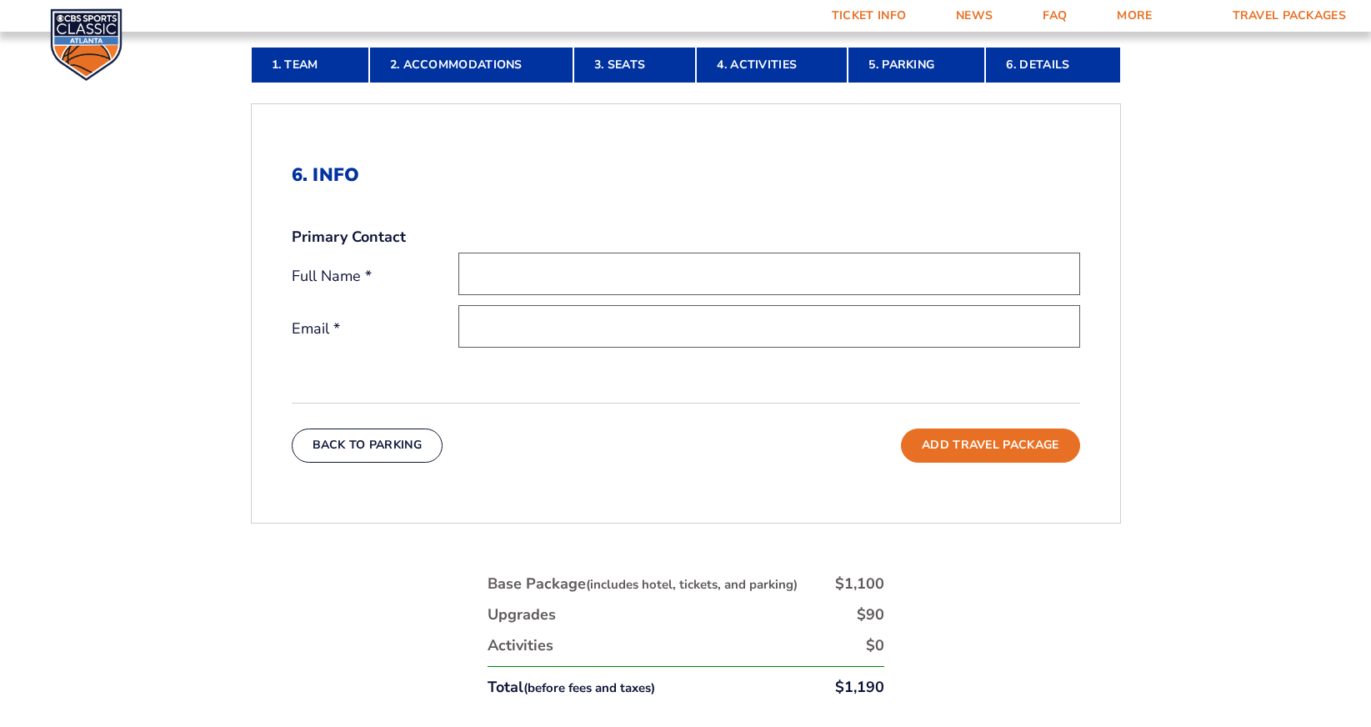
click at [1038, 62] on nav "1. Team 2. Accommodations 3. Seats 4. Activities 5. Parking 6. Details" at bounding box center [686, 65] width 870 height 37
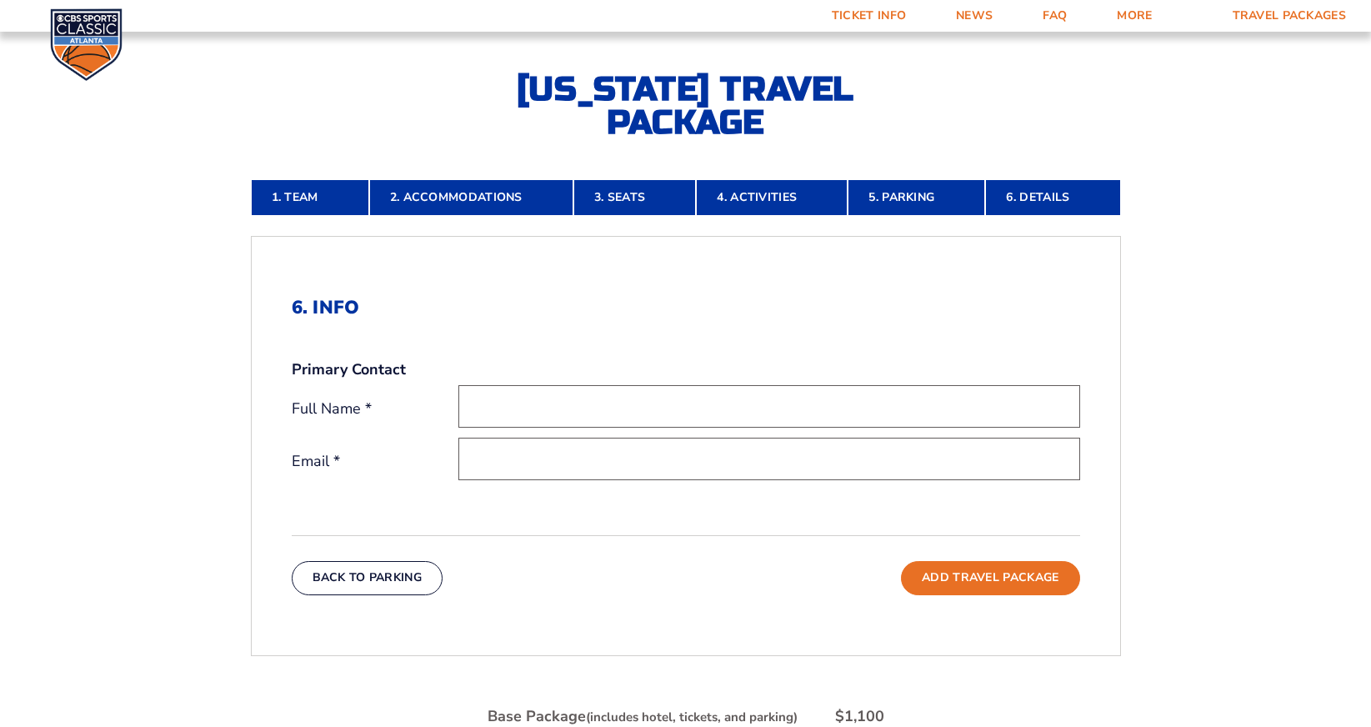
scroll to position [345, 0]
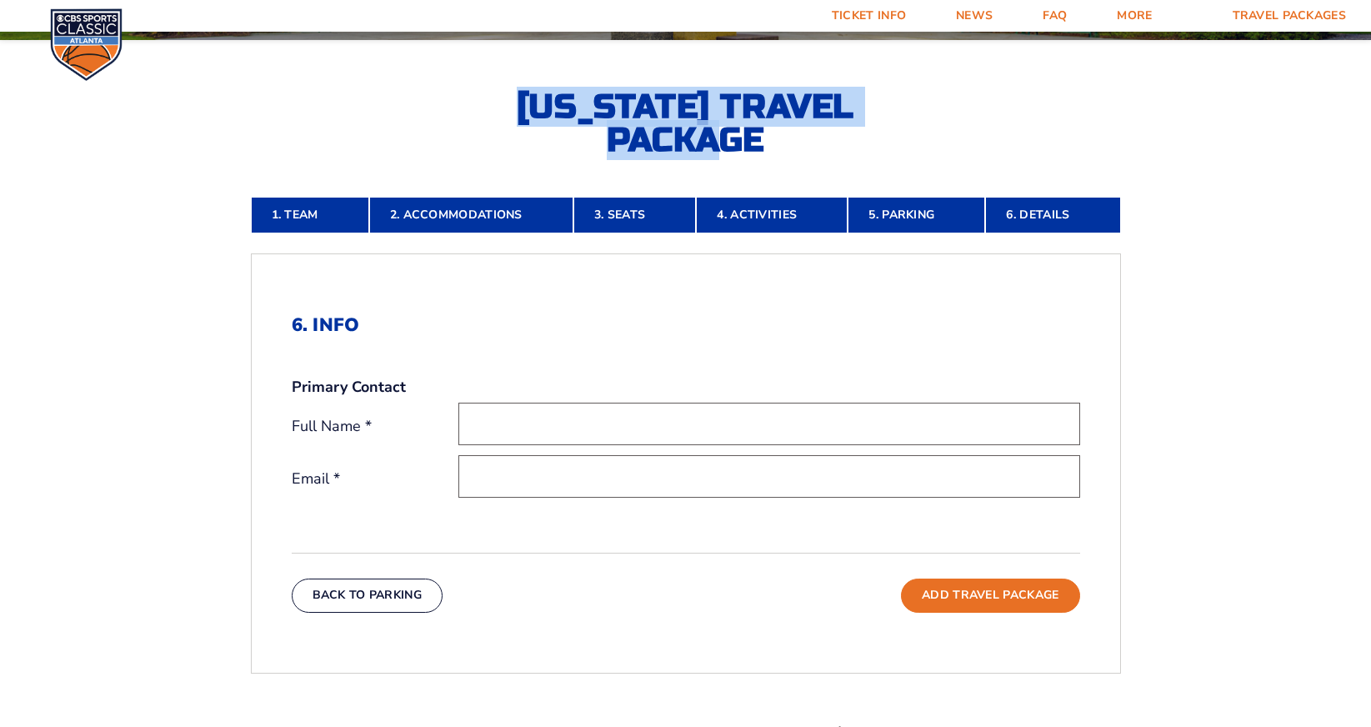
drag, startPoint x: 773, startPoint y: 139, endPoint x: 460, endPoint y: 102, distance: 315.6
drag, startPoint x: 613, startPoint y: 103, endPoint x: 627, endPoint y: 106, distance: 13.6
click at [613, 103] on h2 "[US_STATE] Travel Package" at bounding box center [686, 123] width 367 height 67
drag, startPoint x: 718, startPoint y: 103, endPoint x: 454, endPoint y: 67, distance: 265.9
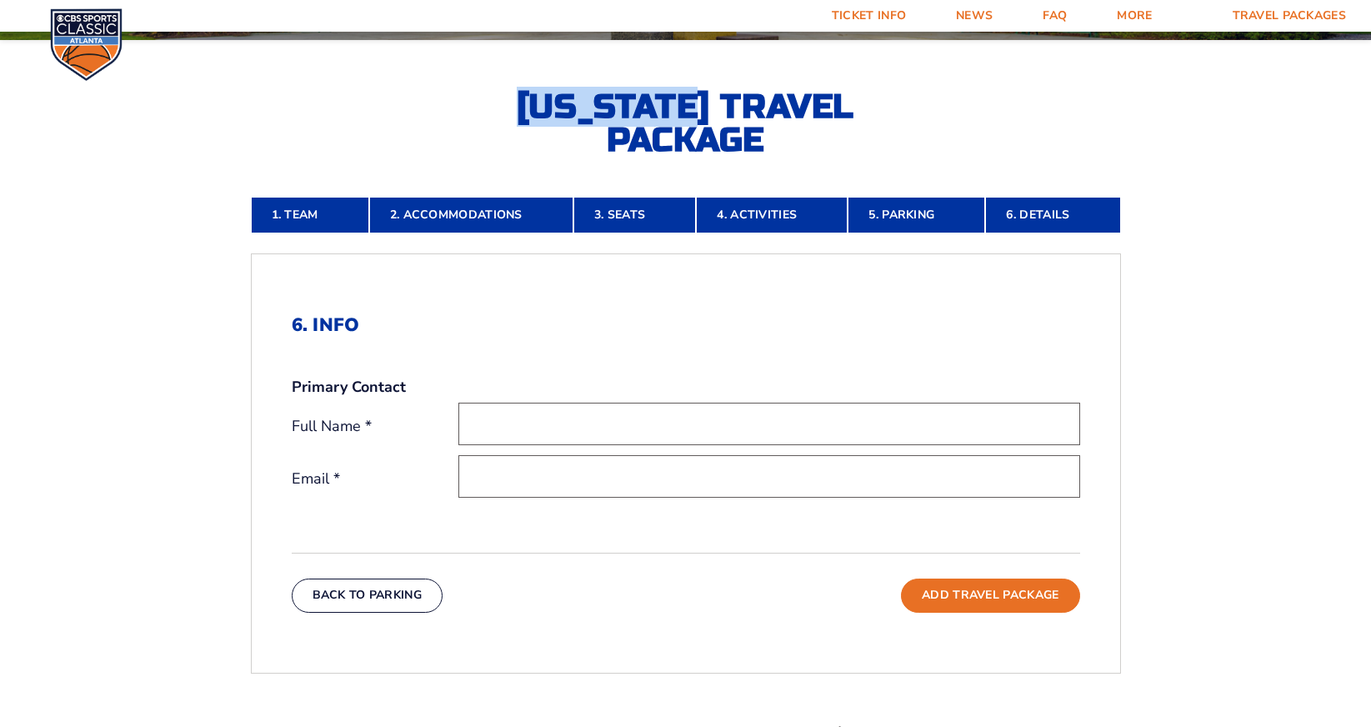
click at [731, 108] on h2 "[US_STATE] Travel Package" at bounding box center [686, 123] width 367 height 67
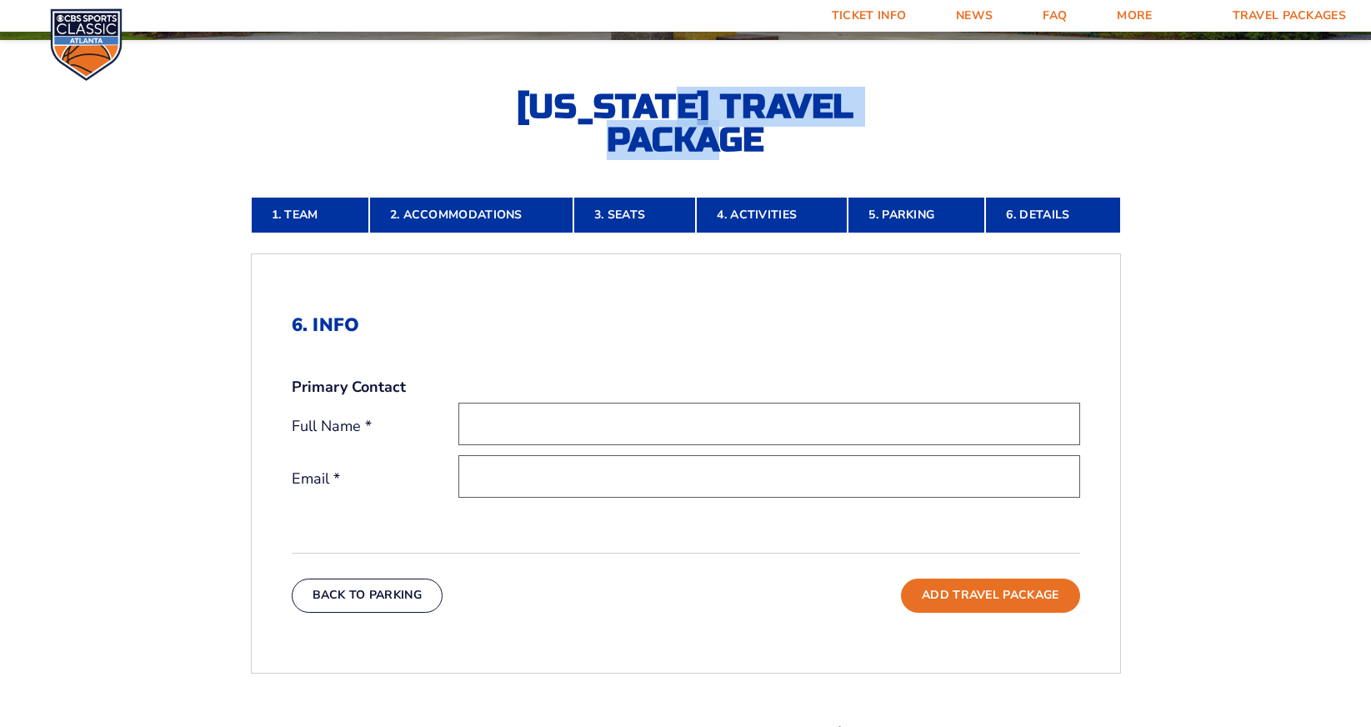
drag, startPoint x: 703, startPoint y: 101, endPoint x: 875, endPoint y: 133, distance: 174.7
click at [758, 147] on h2 "[US_STATE] Travel Package" at bounding box center [686, 123] width 367 height 67
drag, startPoint x: 662, startPoint y: 132, endPoint x: 471, endPoint y: 88, distance: 195.7
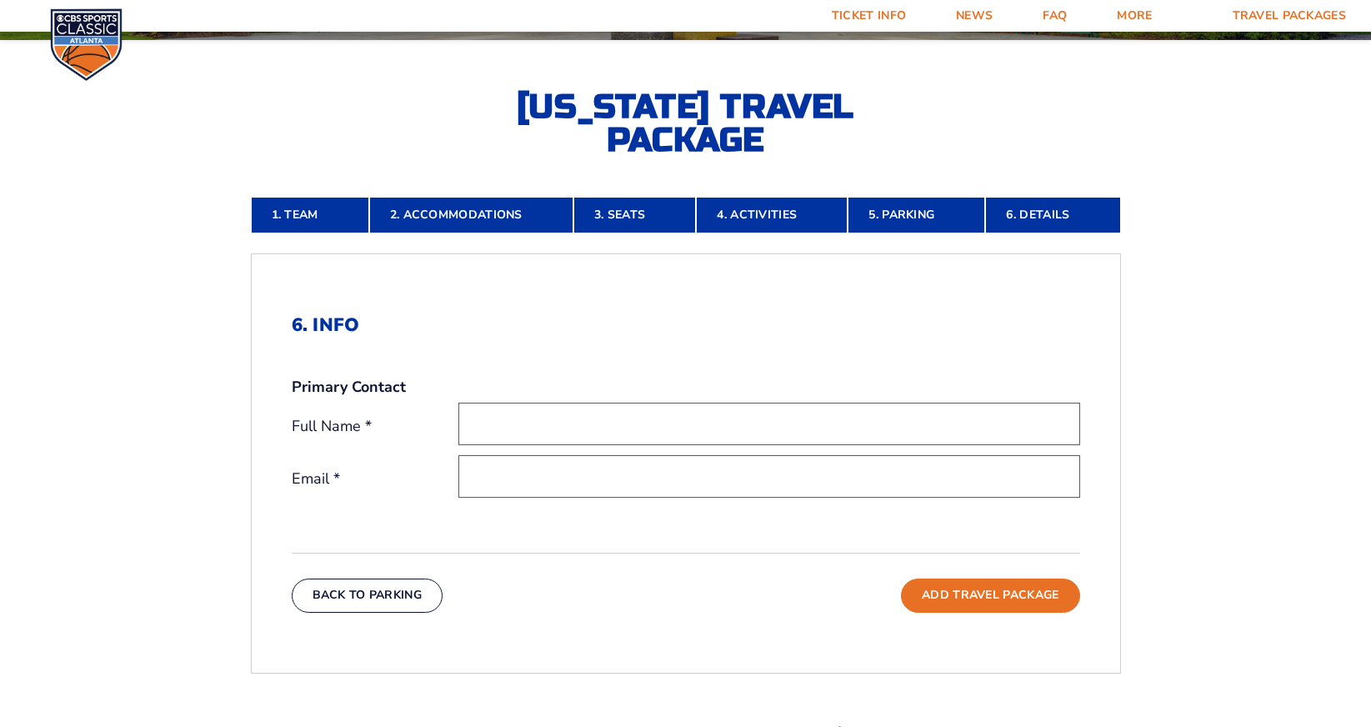
click at [408, 158] on div "1. Team 2. Accommodations 3. Seats 4. Activities 5. Parking 6. Details 1. Team …" at bounding box center [686, 613] width 950 height 913
